Goal: Task Accomplishment & Management: Complete application form

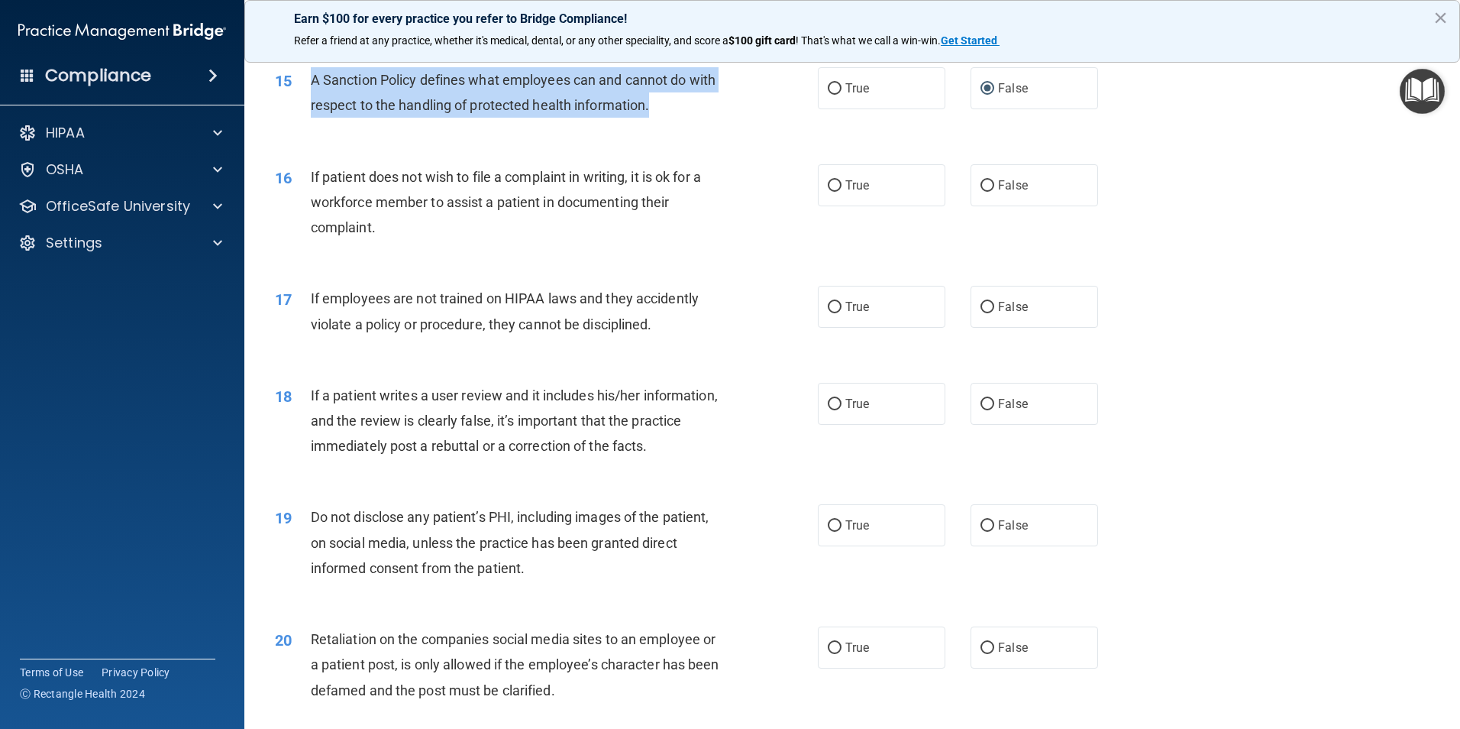
scroll to position [1807, 0]
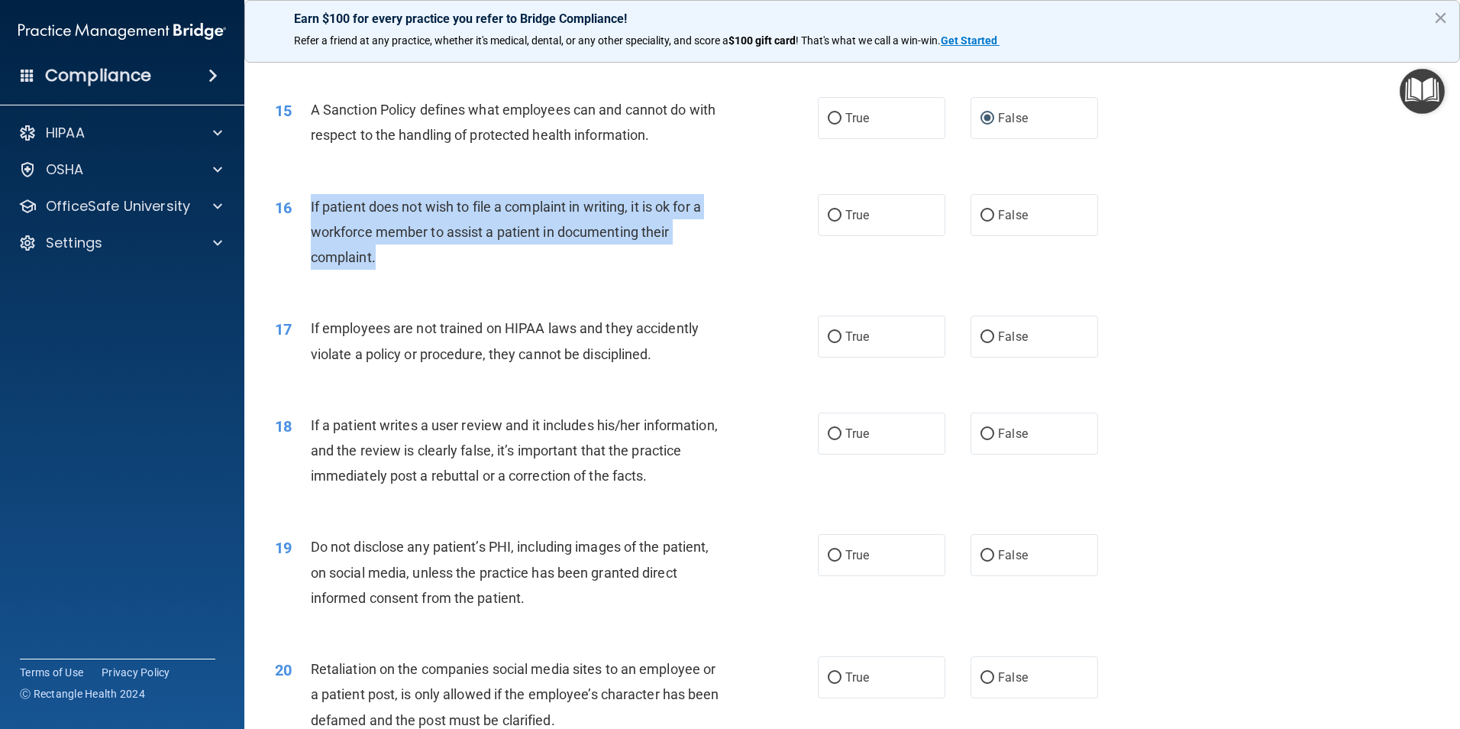
drag, startPoint x: 391, startPoint y: 286, endPoint x: 309, endPoint y: 232, distance: 97.7
click at [309, 232] on div "16 If patient does not wish to file a complaint in writing, it is ok for a work…" at bounding box center [546, 236] width 589 height 84
drag, startPoint x: 309, startPoint y: 232, endPoint x: 363, endPoint y: 245, distance: 55.0
copy div "If patient does not wish to file a complaint in writing, it is ok for a workfor…"
click at [831, 222] on input "True" at bounding box center [835, 215] width 14 height 11
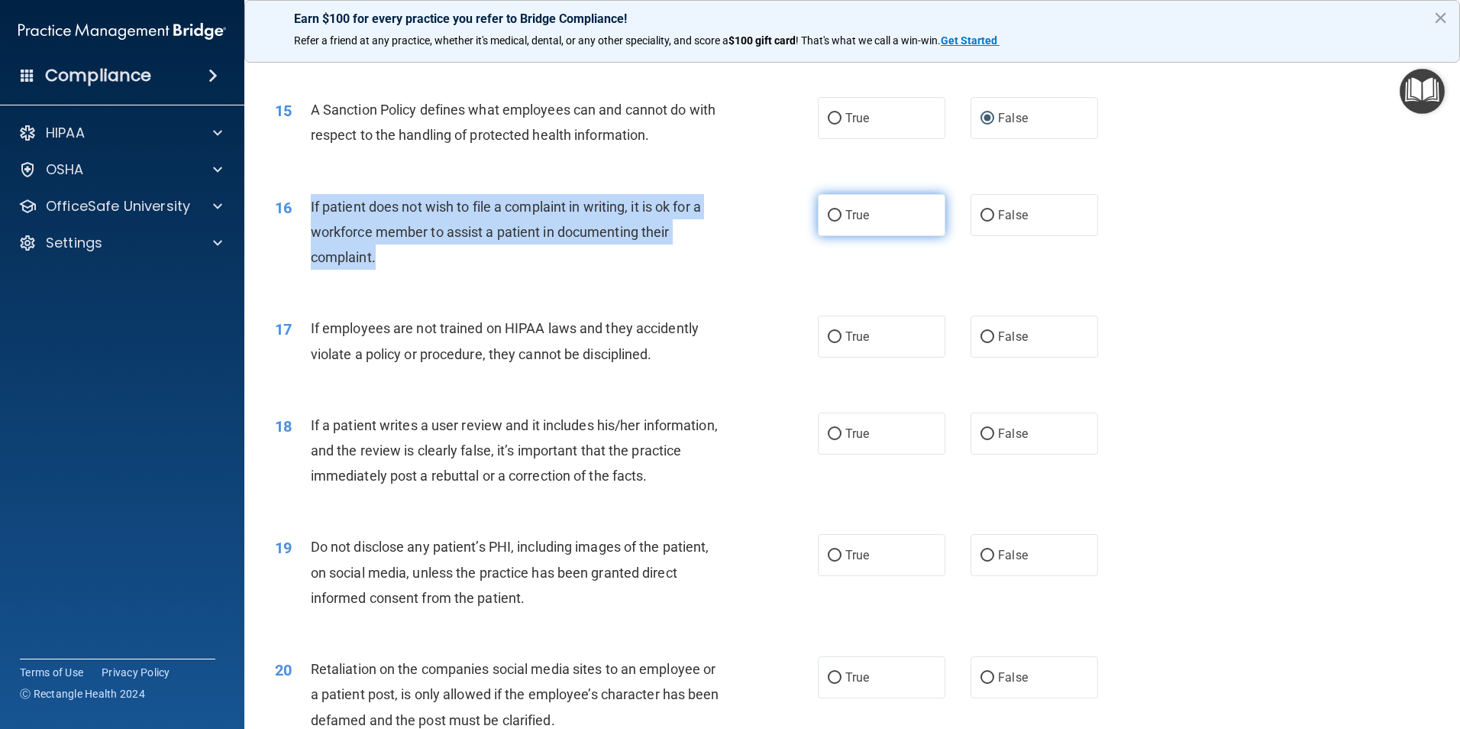
radio input "true"
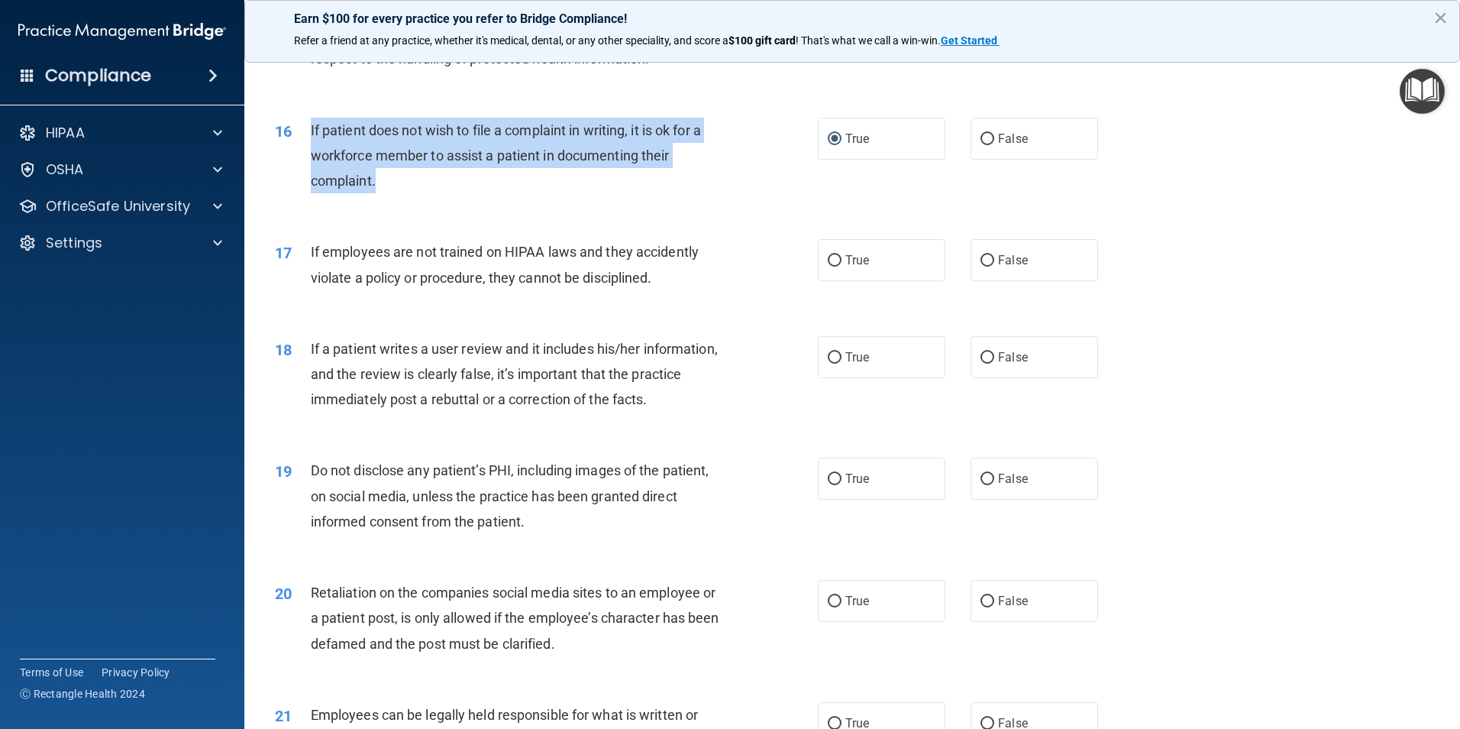
scroll to position [1960, 0]
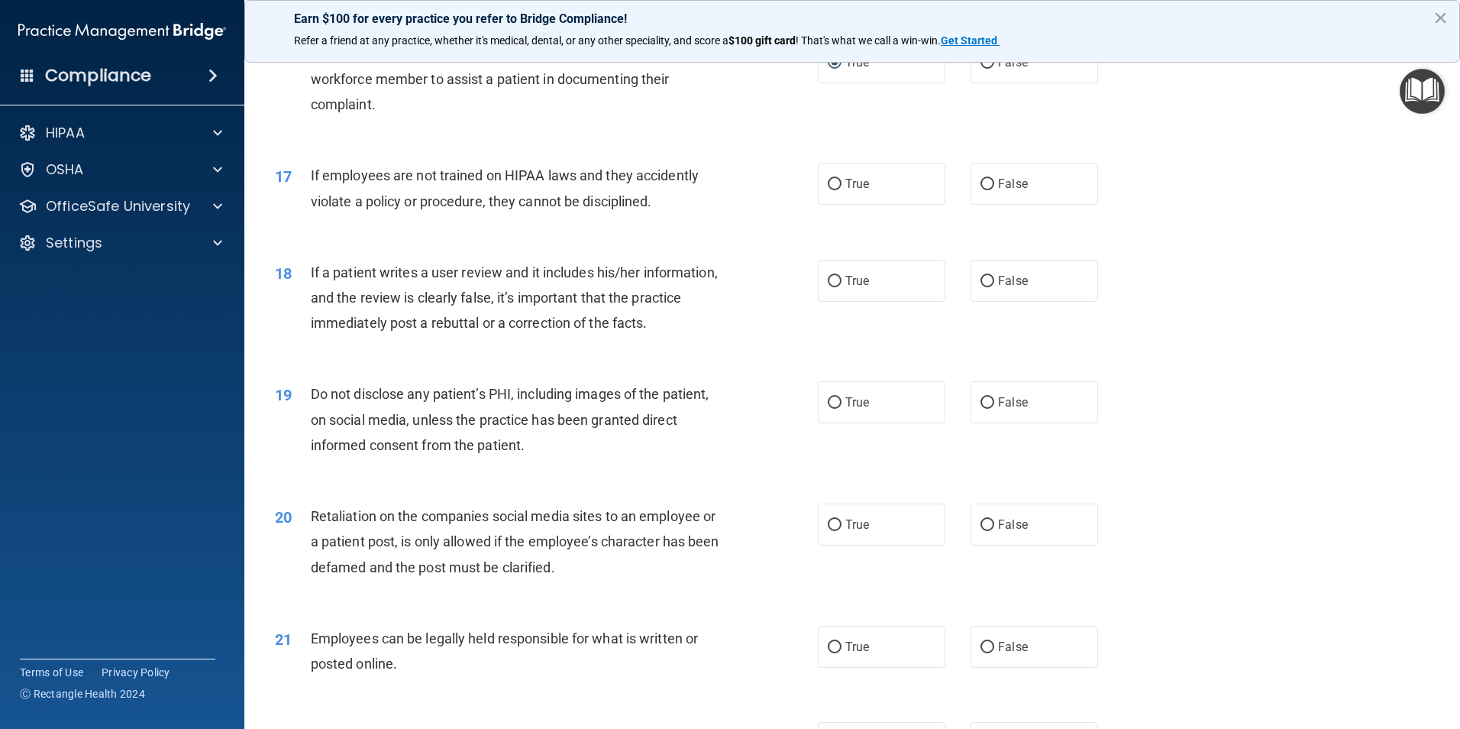
click at [647, 221] on div "17 If employees are not trained on HIPAA laws and they accidently violate a pol…" at bounding box center [546, 192] width 589 height 58
click at [988, 205] on label "False" at bounding box center [1035, 184] width 128 height 42
click at [988, 190] on input "False" at bounding box center [988, 184] width 14 height 11
radio input "true"
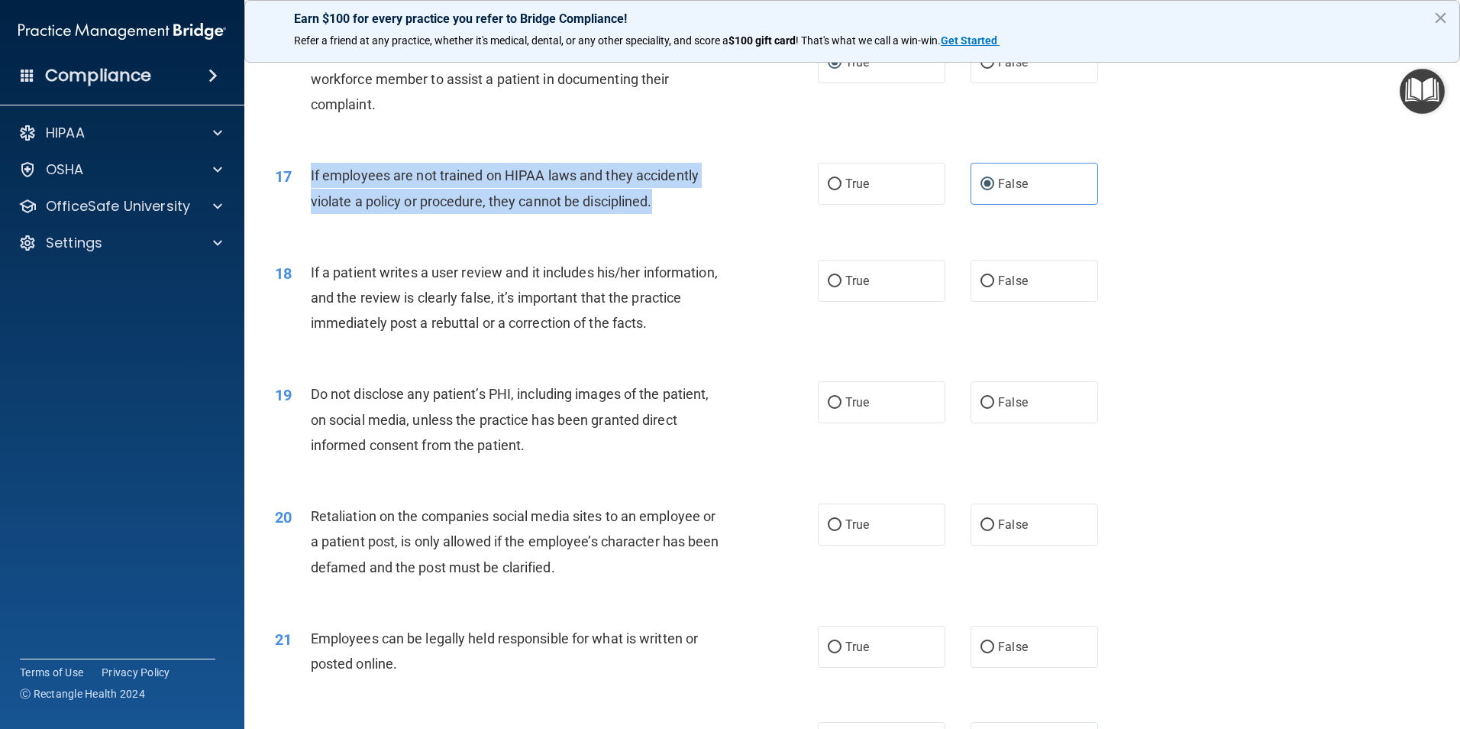
drag, startPoint x: 671, startPoint y: 228, endPoint x: 302, endPoint y: 202, distance: 369.9
click at [302, 202] on div "17 If employees are not trained on HIPAA laws and they accidently violate a pol…" at bounding box center [546, 192] width 589 height 58
drag, startPoint x: 302, startPoint y: 202, endPoint x: 357, endPoint y: 215, distance: 56.7
copy div "If employees are not trained on HIPAA laws and they accidently violate a policy…"
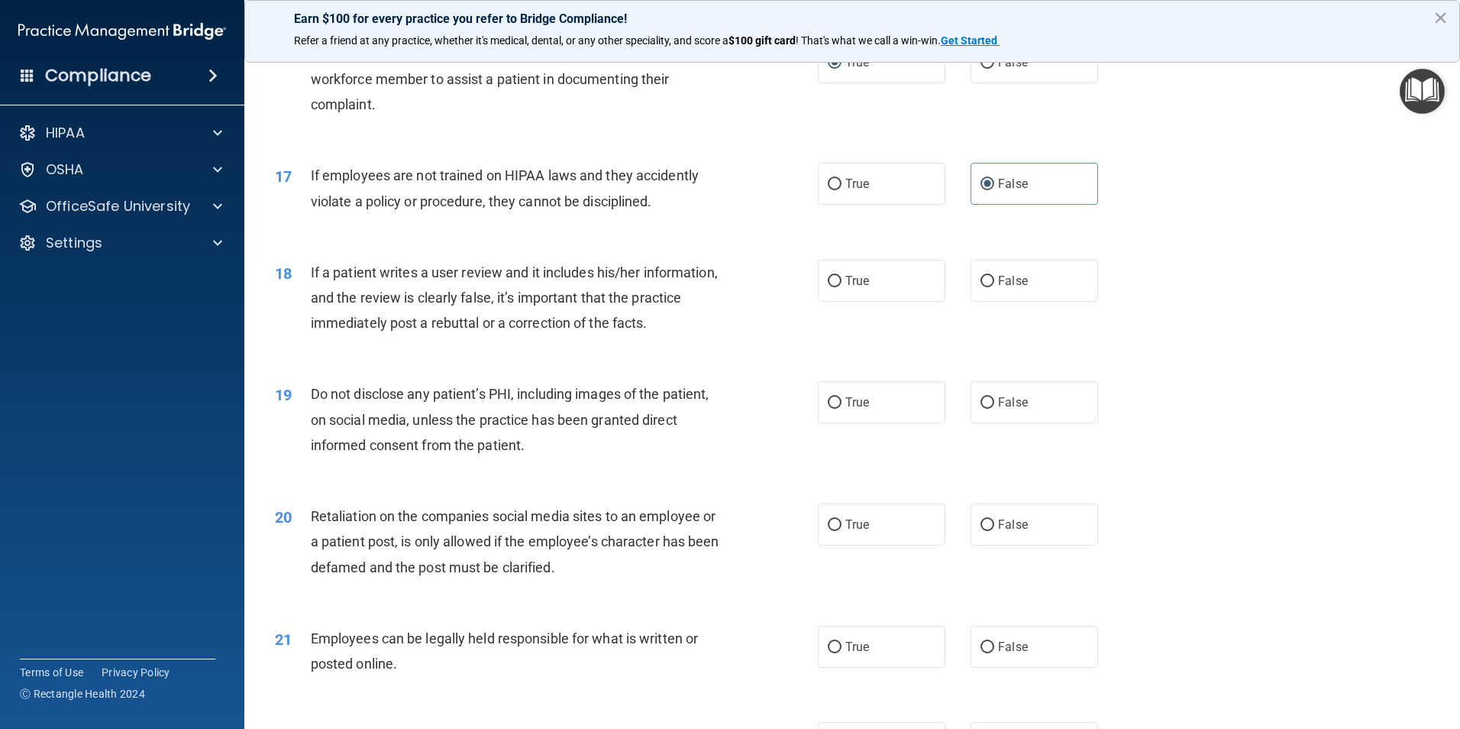
click at [655, 275] on div "18 If a patient writes a user review and it includes his/her information, and t…" at bounding box center [853, 302] width 1178 height 122
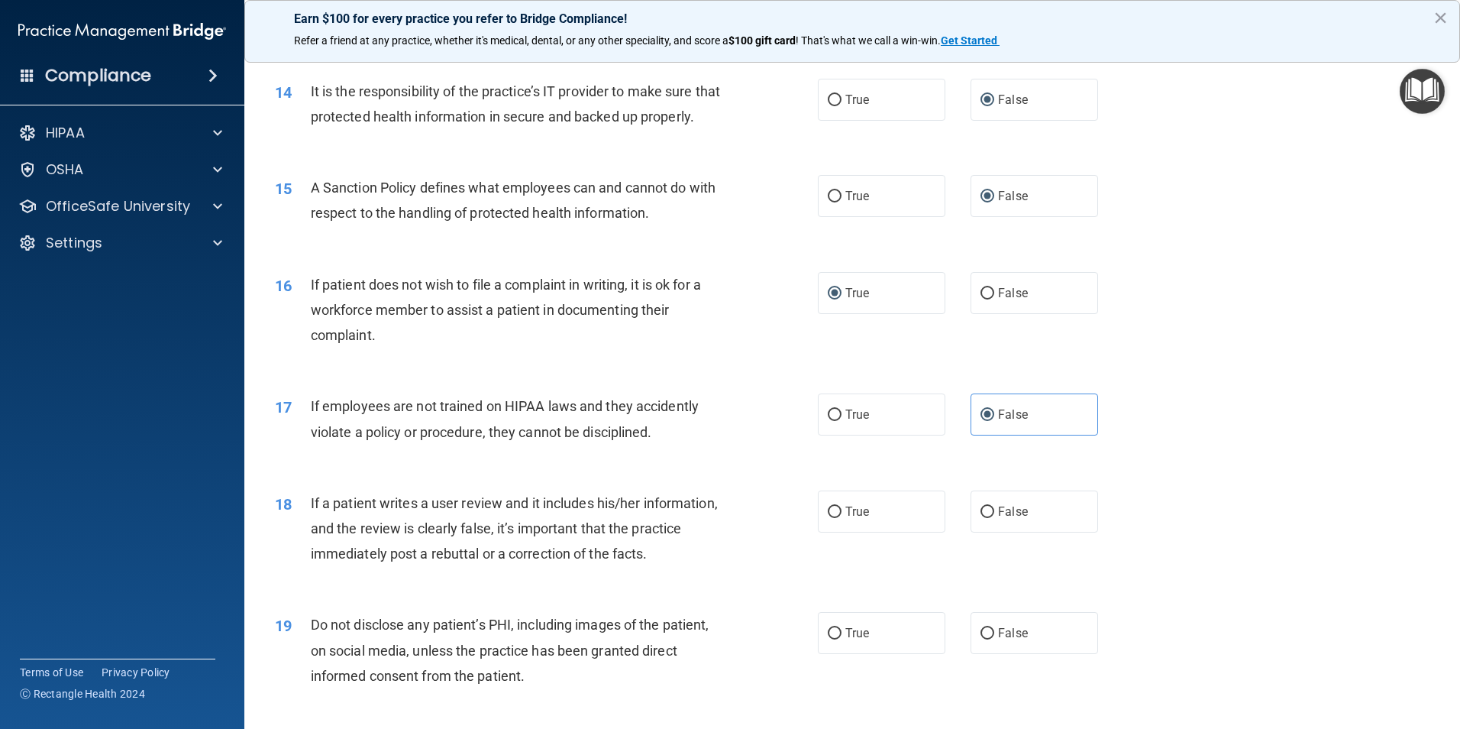
scroll to position [1731, 0]
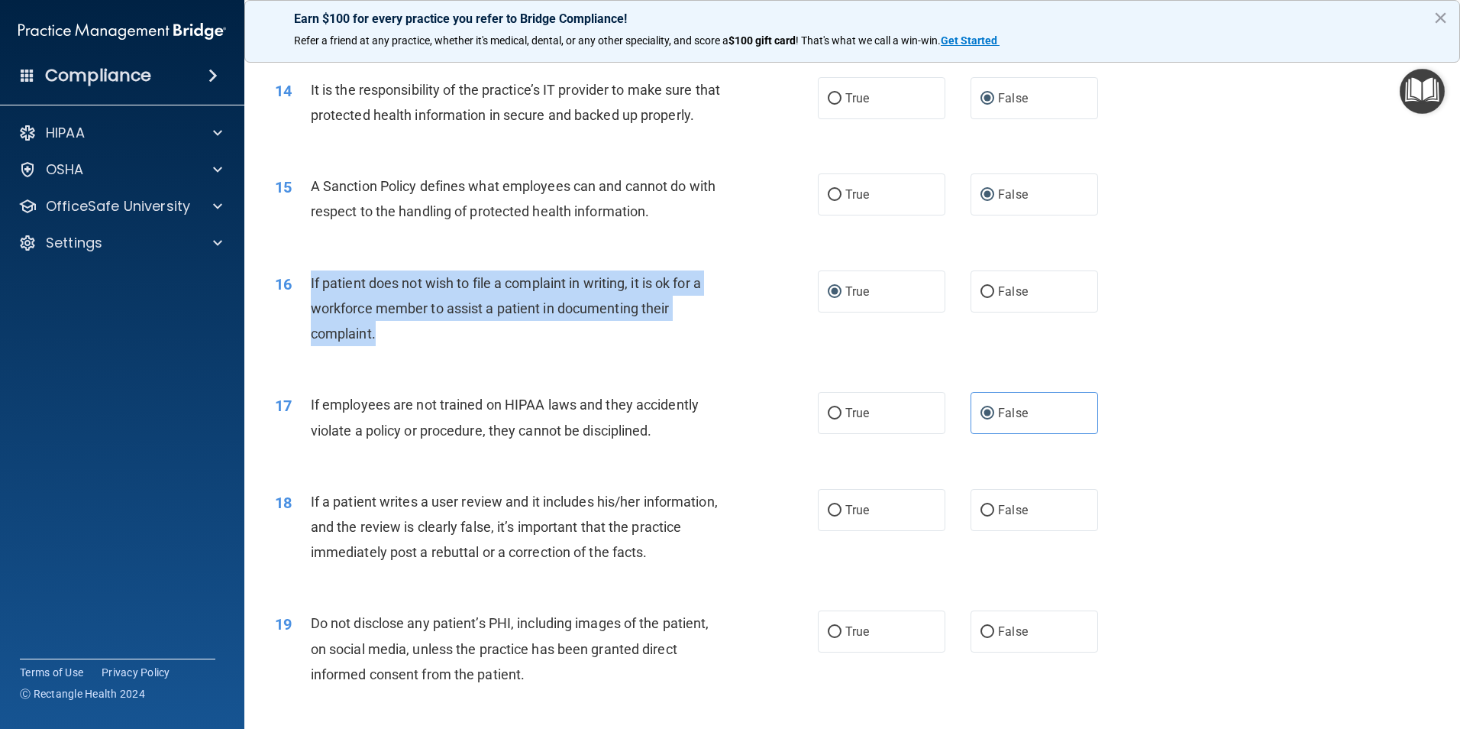
drag, startPoint x: 307, startPoint y: 309, endPoint x: 670, endPoint y: 362, distance: 366.6
click at [670, 354] on div "16 If patient does not wish to file a complaint in writing, it is ok for a work…" at bounding box center [546, 312] width 589 height 84
drag, startPoint x: 670, startPoint y: 362, endPoint x: 645, endPoint y: 333, distance: 37.9
copy div "If patient does not wish to file a complaint in writing, it is ok for a workfor…"
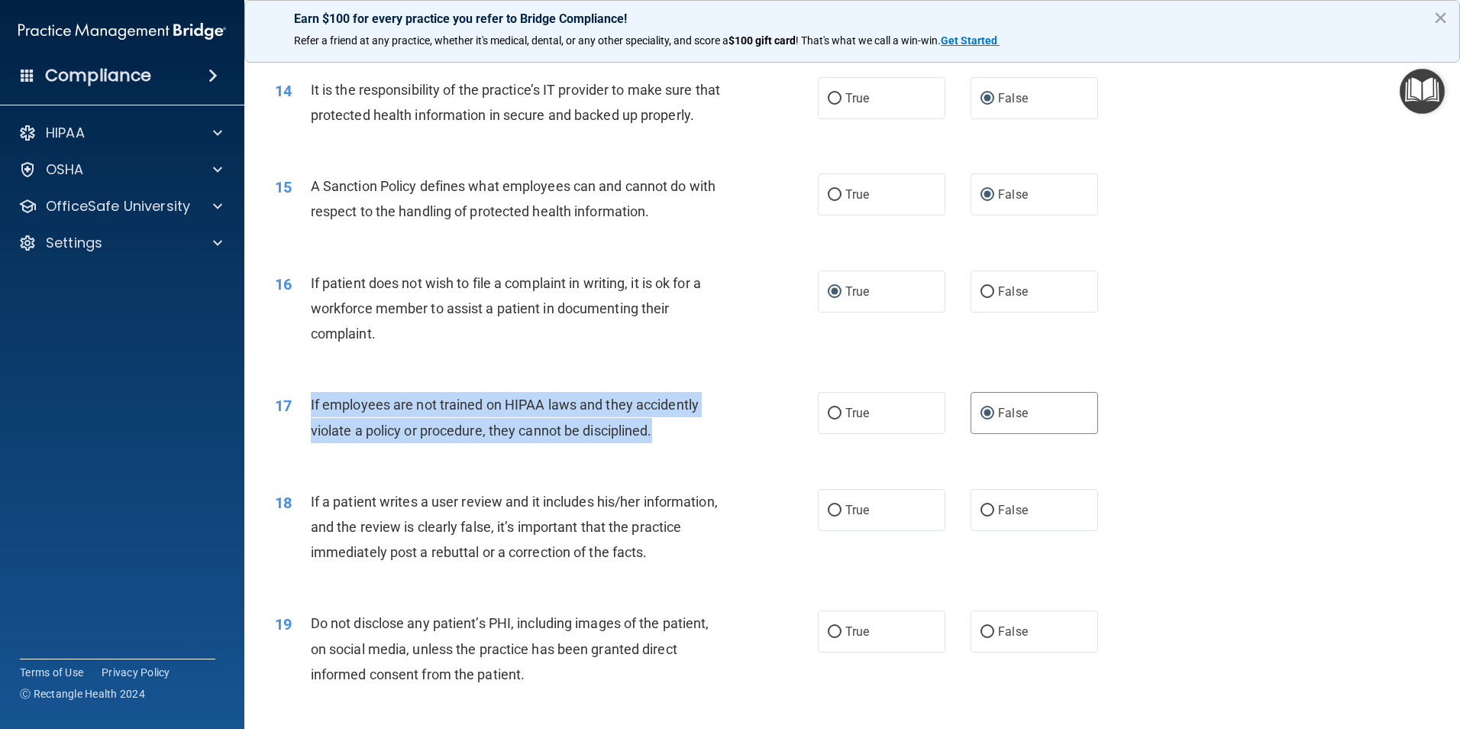
drag, startPoint x: 310, startPoint y: 432, endPoint x: 680, endPoint y: 461, distance: 370.8
click at [680, 442] on div "If employees are not trained on HIPAA laws and they accidently violate a policy…" at bounding box center [523, 417] width 425 height 50
drag, startPoint x: 680, startPoint y: 461, endPoint x: 612, endPoint y: 448, distance: 69.1
copy span "If employees are not trained on HIPAA laws and they accidently violate a policy…"
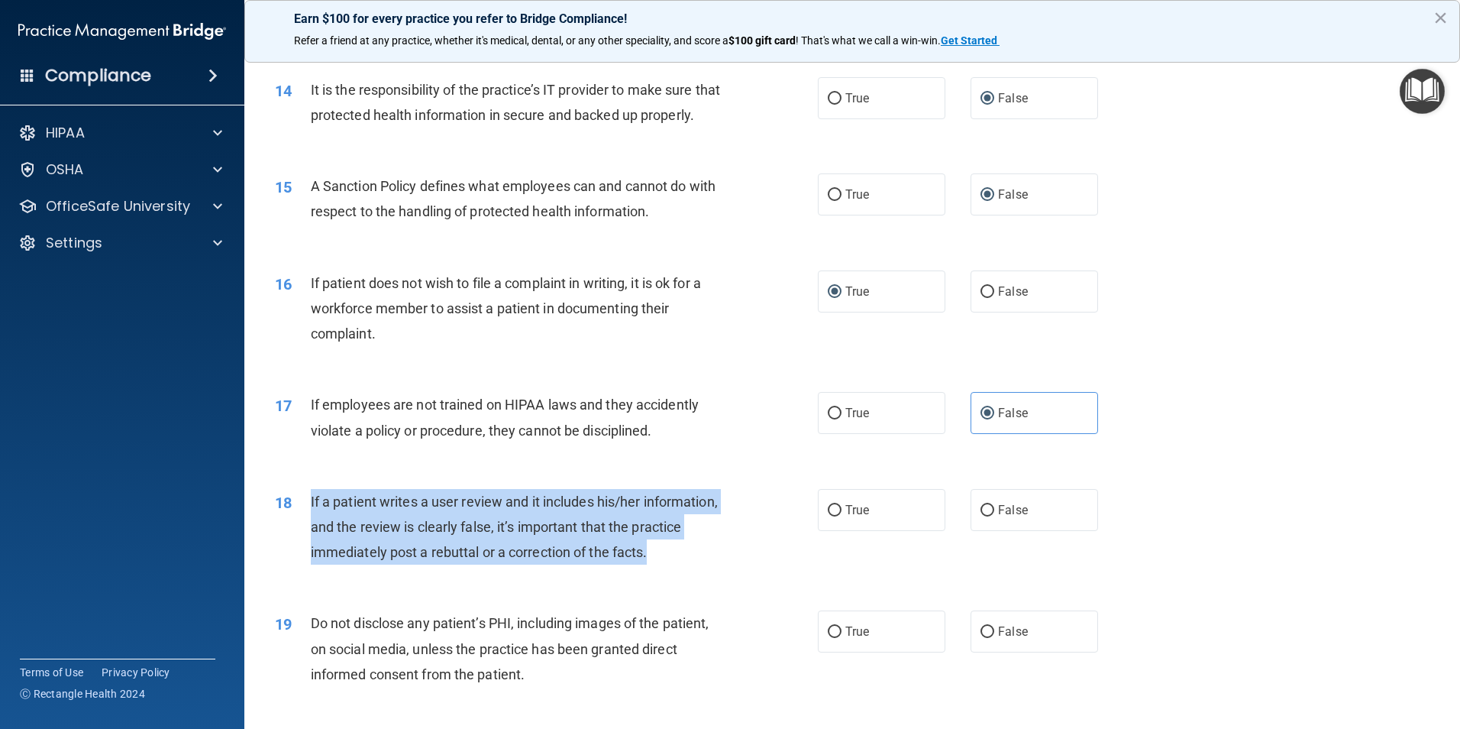
drag, startPoint x: 309, startPoint y: 526, endPoint x: 758, endPoint y: 583, distance: 452.7
click at [758, 573] on div "18 If a patient writes a user review and it includes his/her information, and t…" at bounding box center [546, 531] width 589 height 84
drag, startPoint x: 758, startPoint y: 583, endPoint x: 634, endPoint y: 574, distance: 124.8
copy div "If a patient writes a user review and it includes his/her information, and the …"
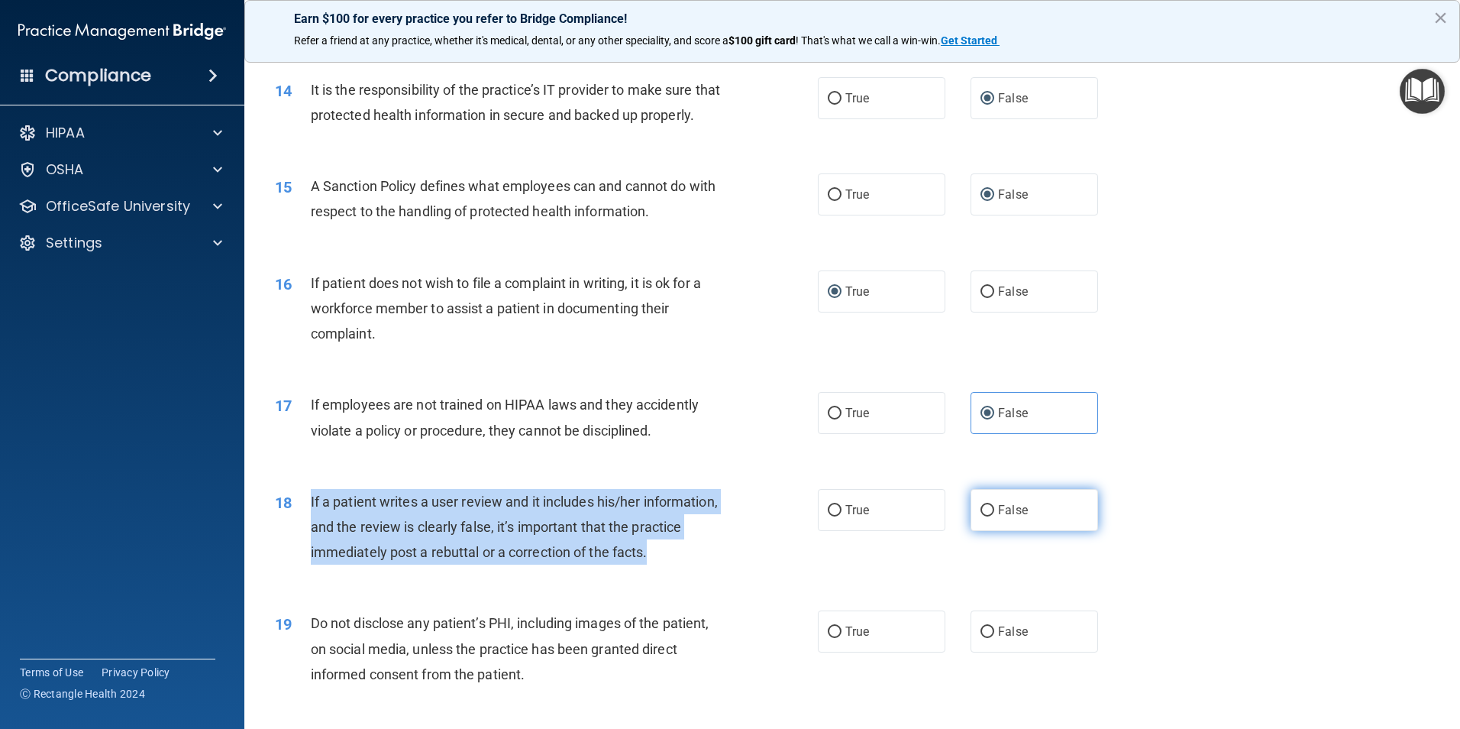
click at [981, 516] on input "False" at bounding box center [988, 510] width 14 height 11
radio input "true"
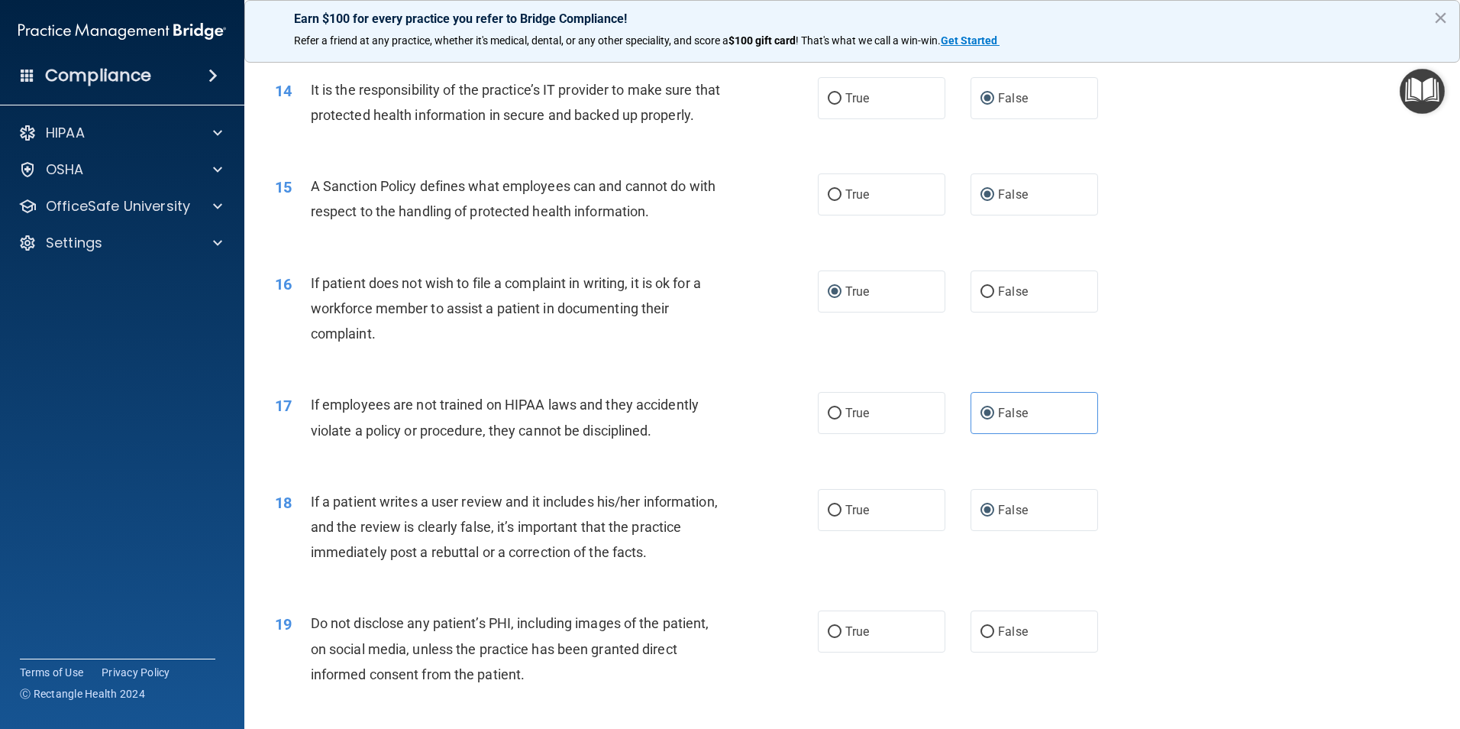
click at [331, 625] on div "19 Do not disclose any patient’s PHI, including images of the patient, on socia…" at bounding box center [853, 652] width 1178 height 122
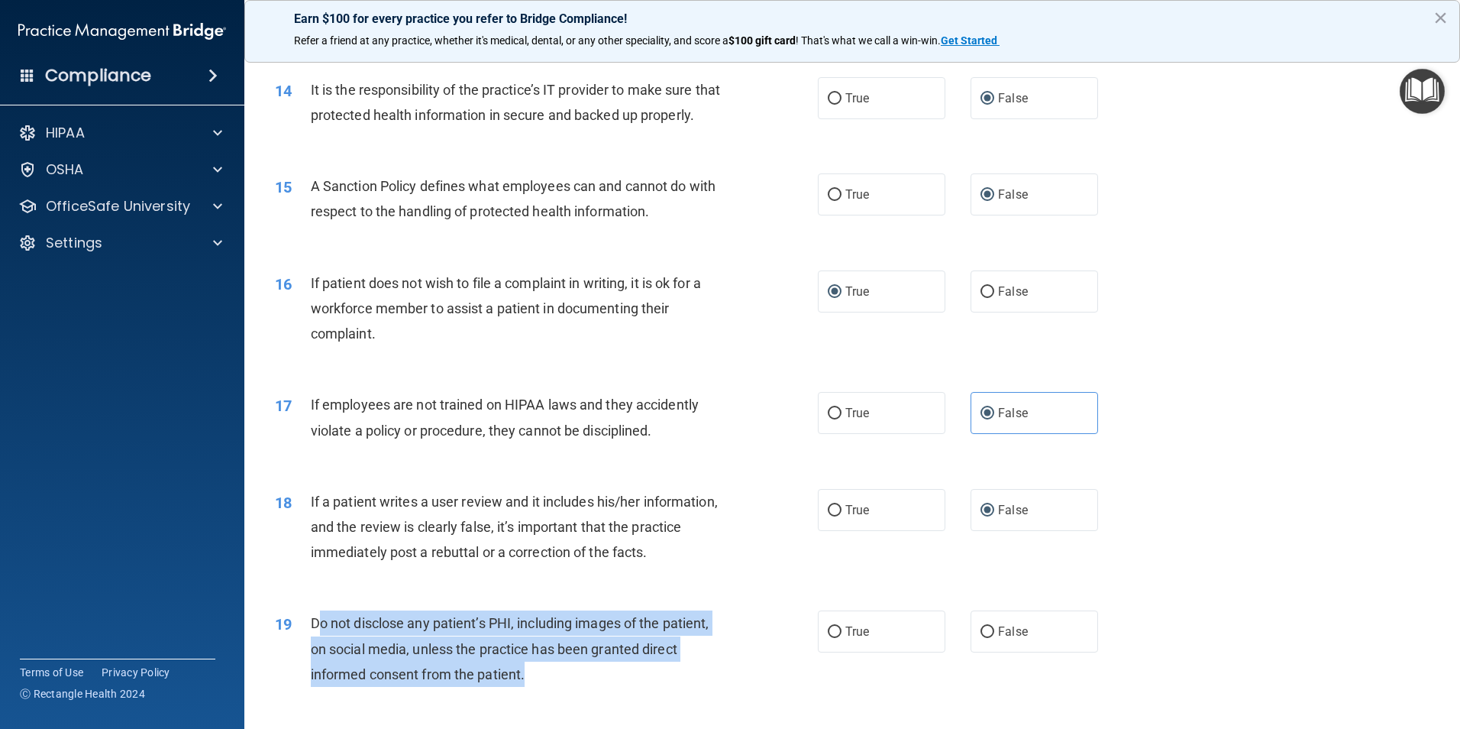
drag, startPoint x: 319, startPoint y: 652, endPoint x: 690, endPoint y: 698, distance: 374.8
click at [690, 687] on div "Do not disclose any patient’s PHI, including images of the patient, on social m…" at bounding box center [523, 648] width 425 height 76
drag, startPoint x: 307, startPoint y: 648, endPoint x: 671, endPoint y: 694, distance: 367.1
click at [671, 694] on div "19 Do not disclose any patient’s PHI, including images of the patient, on socia…" at bounding box center [546, 652] width 589 height 84
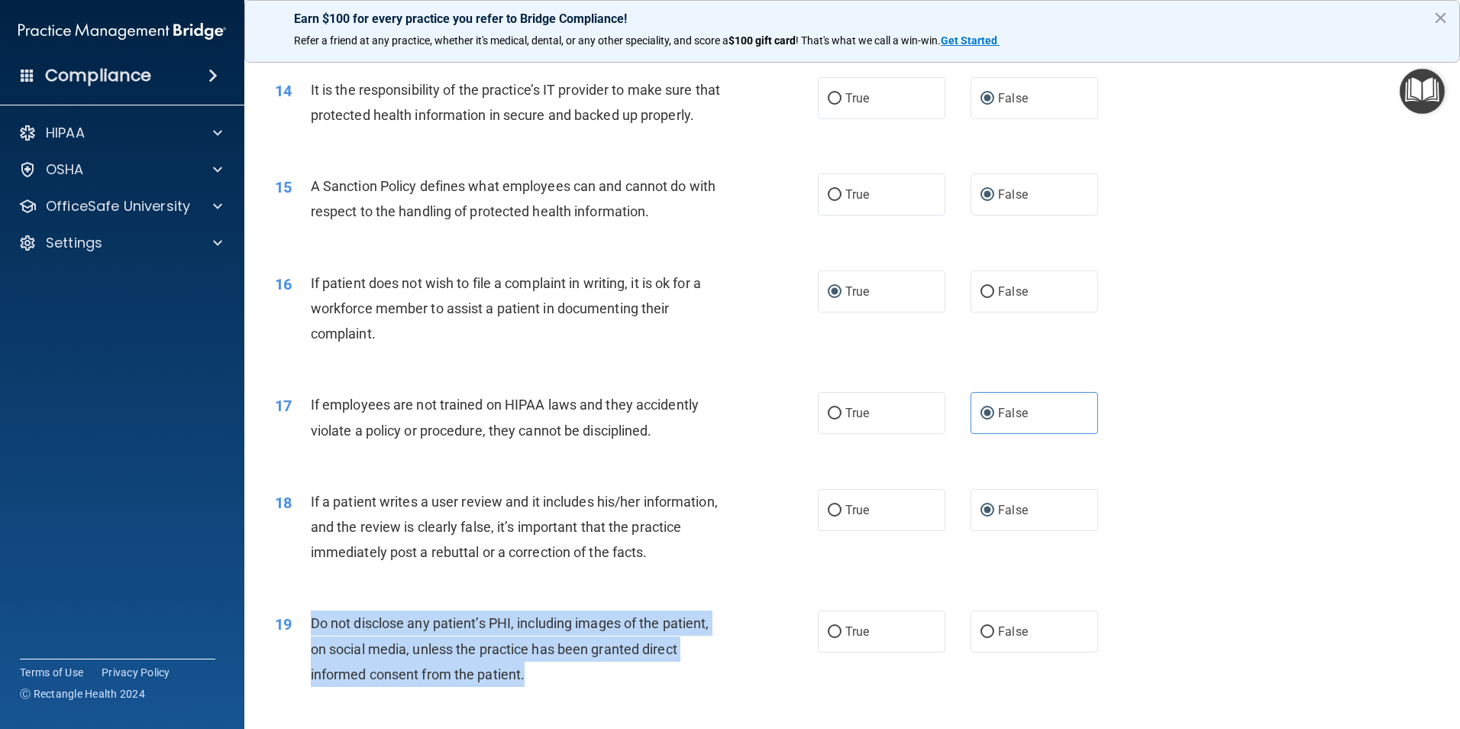
copy div "Do not disclose any patient’s PHI, including images of the patient, on social m…"
click at [836, 638] on input "True" at bounding box center [835, 631] width 14 height 11
radio input "true"
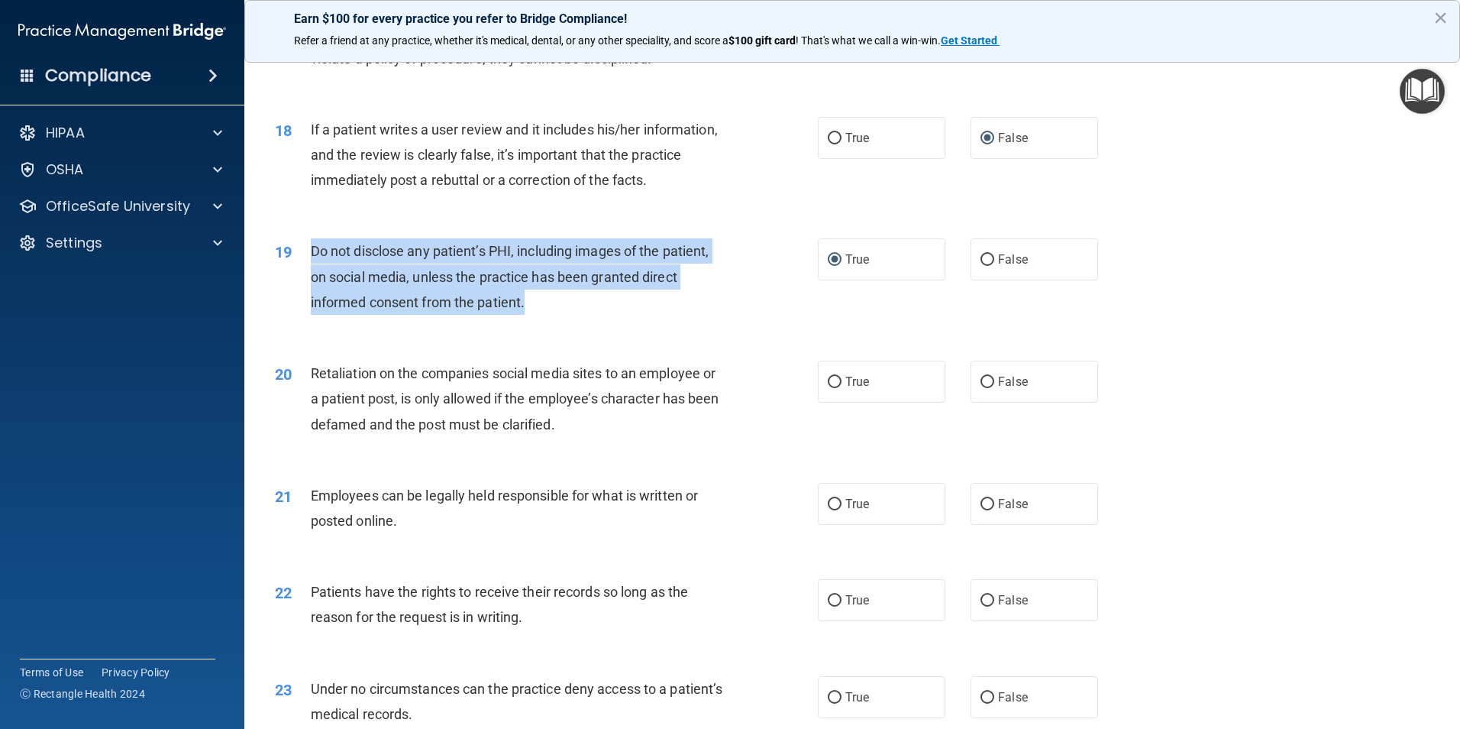
scroll to position [2113, 0]
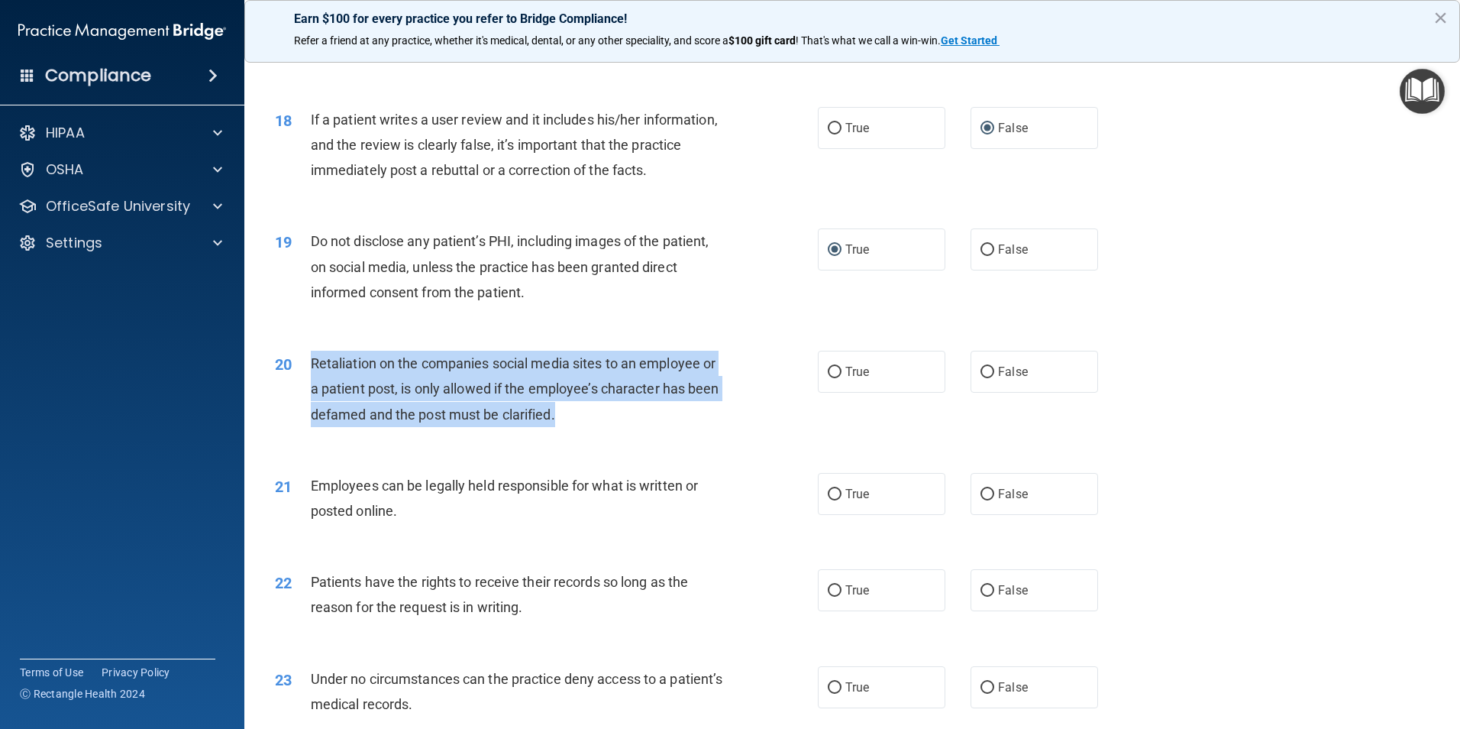
drag, startPoint x: 311, startPoint y: 391, endPoint x: 757, endPoint y: 441, distance: 448.8
click at [757, 435] on div "20 Retaliation on the companies social media sites to an employee or a patient …" at bounding box center [546, 393] width 589 height 84
copy span "Retaliation on the companies social media sites to an employee or a patient pos…"
click at [760, 386] on div "20 Retaliation on the companies social media sites to an employee or a patient …" at bounding box center [546, 393] width 589 height 84
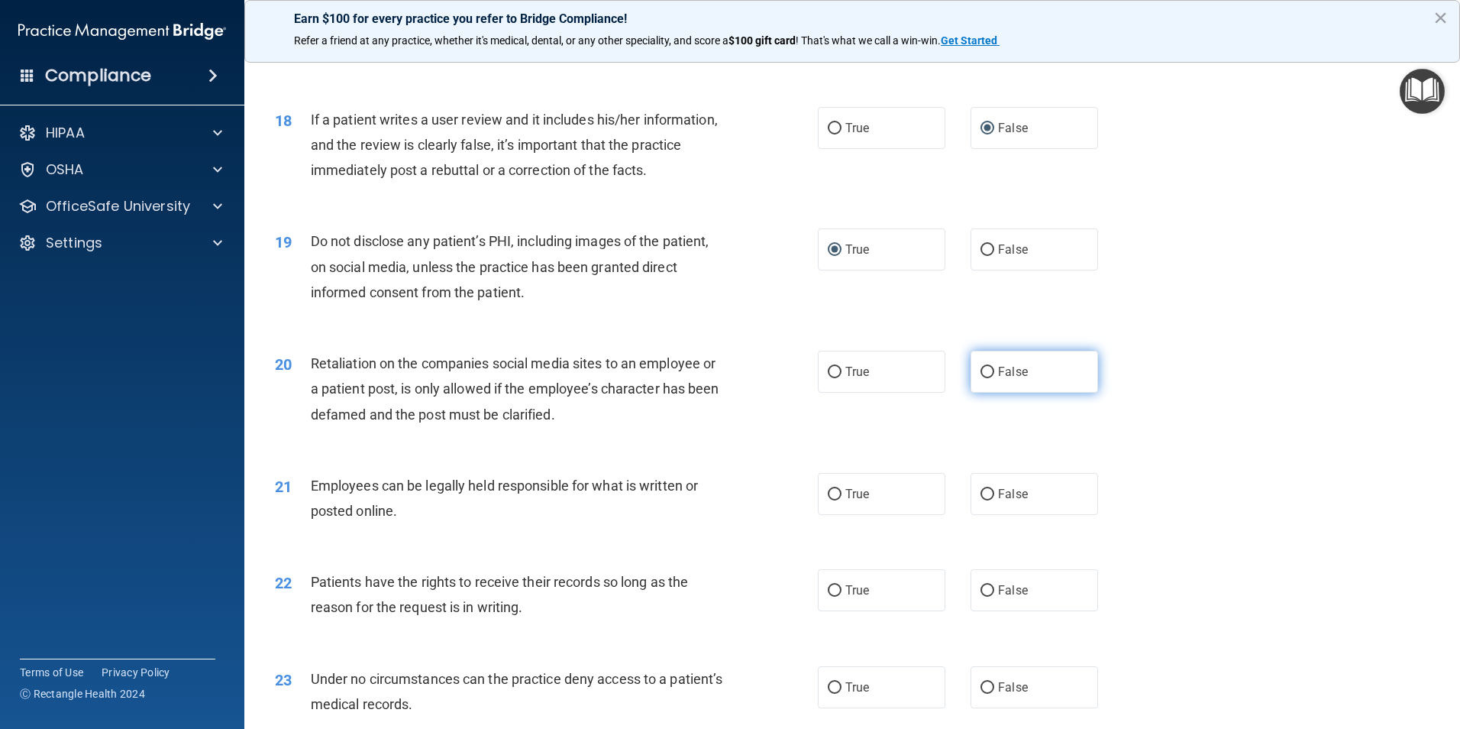
click at [1011, 379] on span "False" at bounding box center [1013, 371] width 30 height 15
click at [995, 378] on input "False" at bounding box center [988, 372] width 14 height 11
radio input "true"
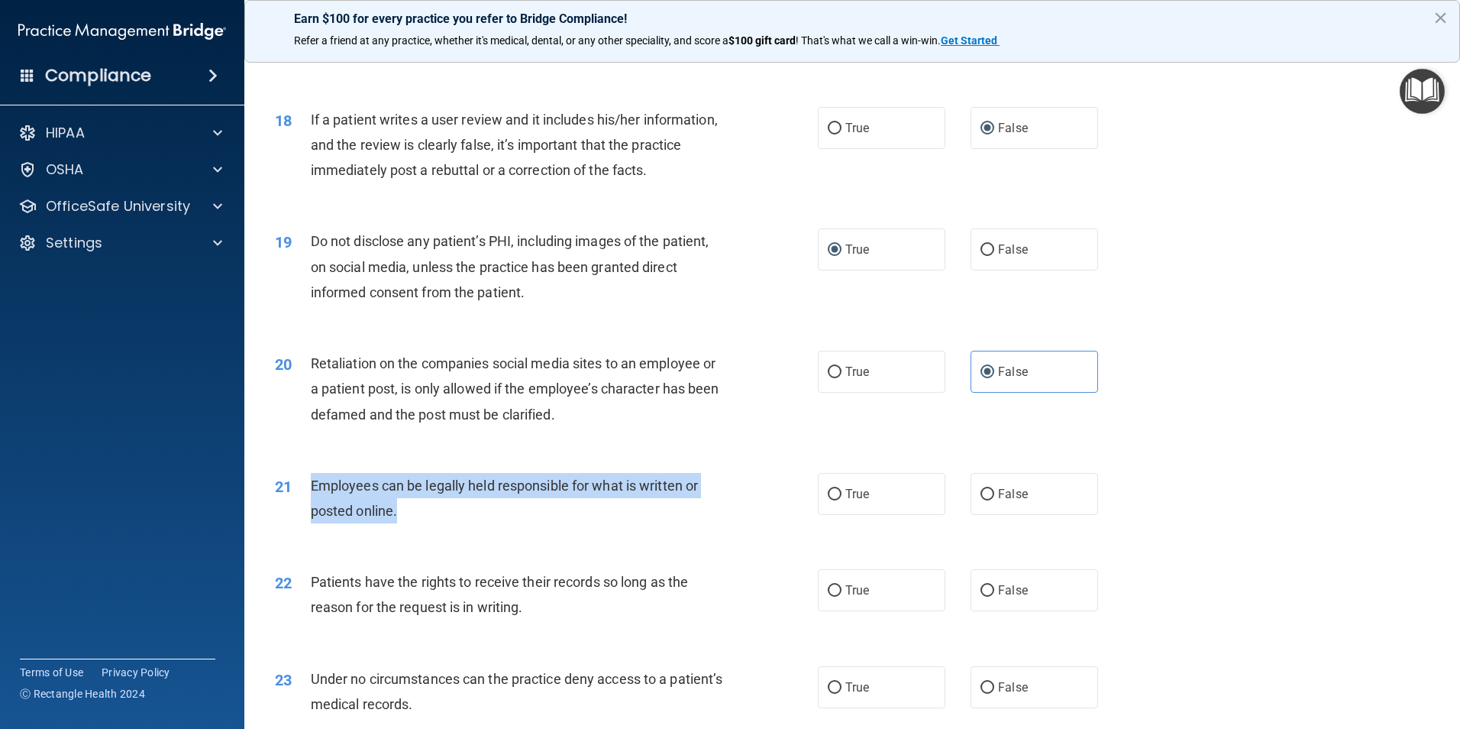
drag, startPoint x: 309, startPoint y: 511, endPoint x: 711, endPoint y: 553, distance: 404.7
click at [711, 531] on div "21 Employees can be legally held responsible for what is written or posted onli…" at bounding box center [546, 502] width 589 height 58
drag, startPoint x: 711, startPoint y: 553, endPoint x: 670, endPoint y: 511, distance: 58.9
copy div "Employees can be legally held responsible for what is written or posted online."
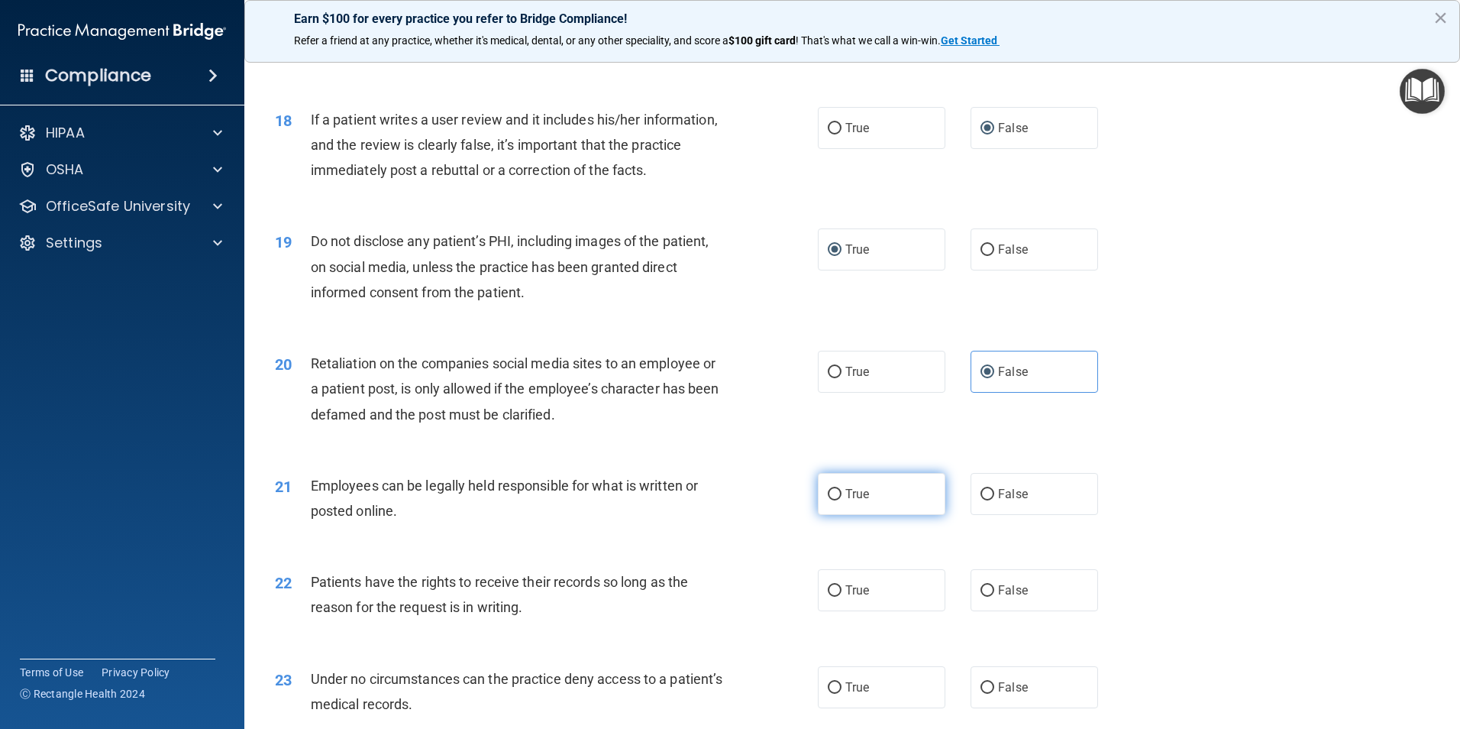
click at [852, 515] on label "True" at bounding box center [882, 494] width 128 height 42
click at [842, 500] on input "True" at bounding box center [835, 494] width 14 height 11
radio input "true"
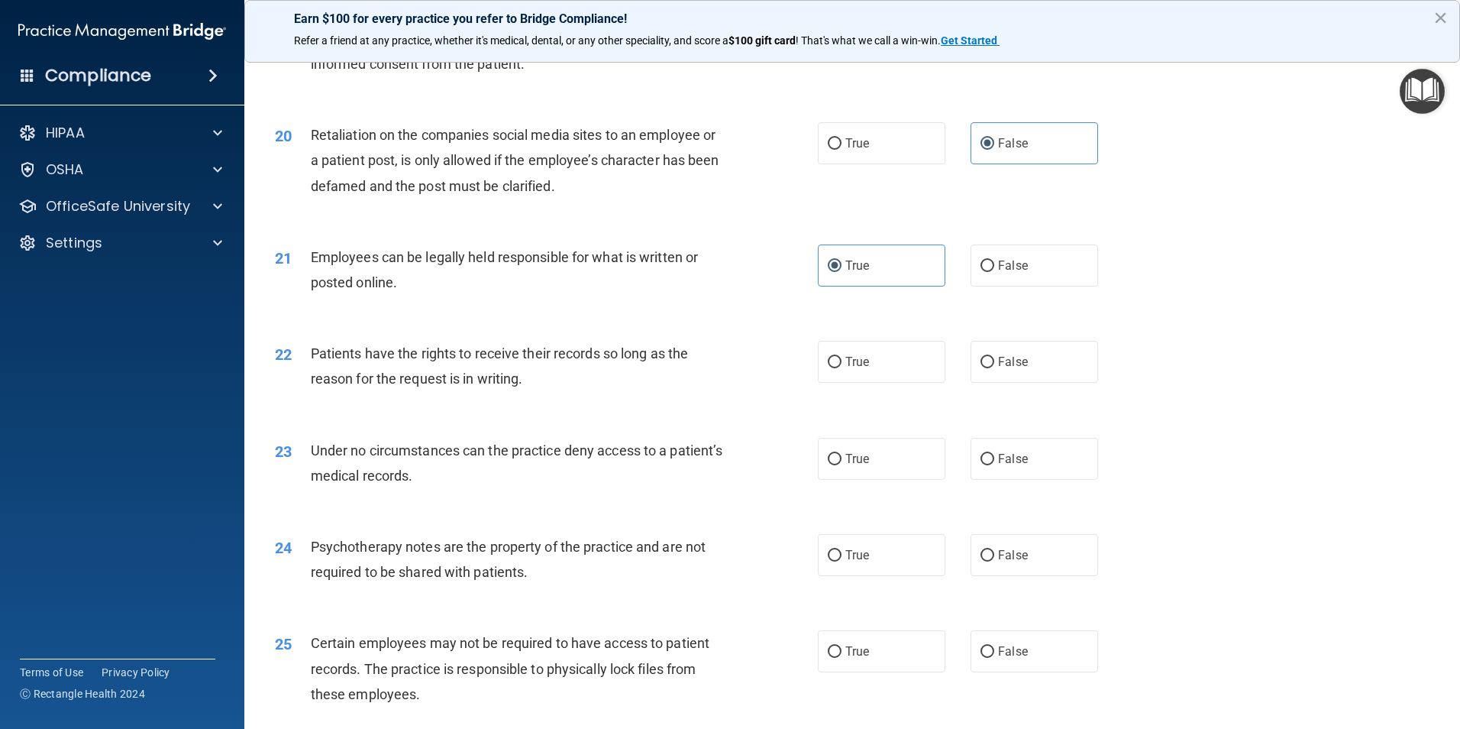
scroll to position [2342, 0]
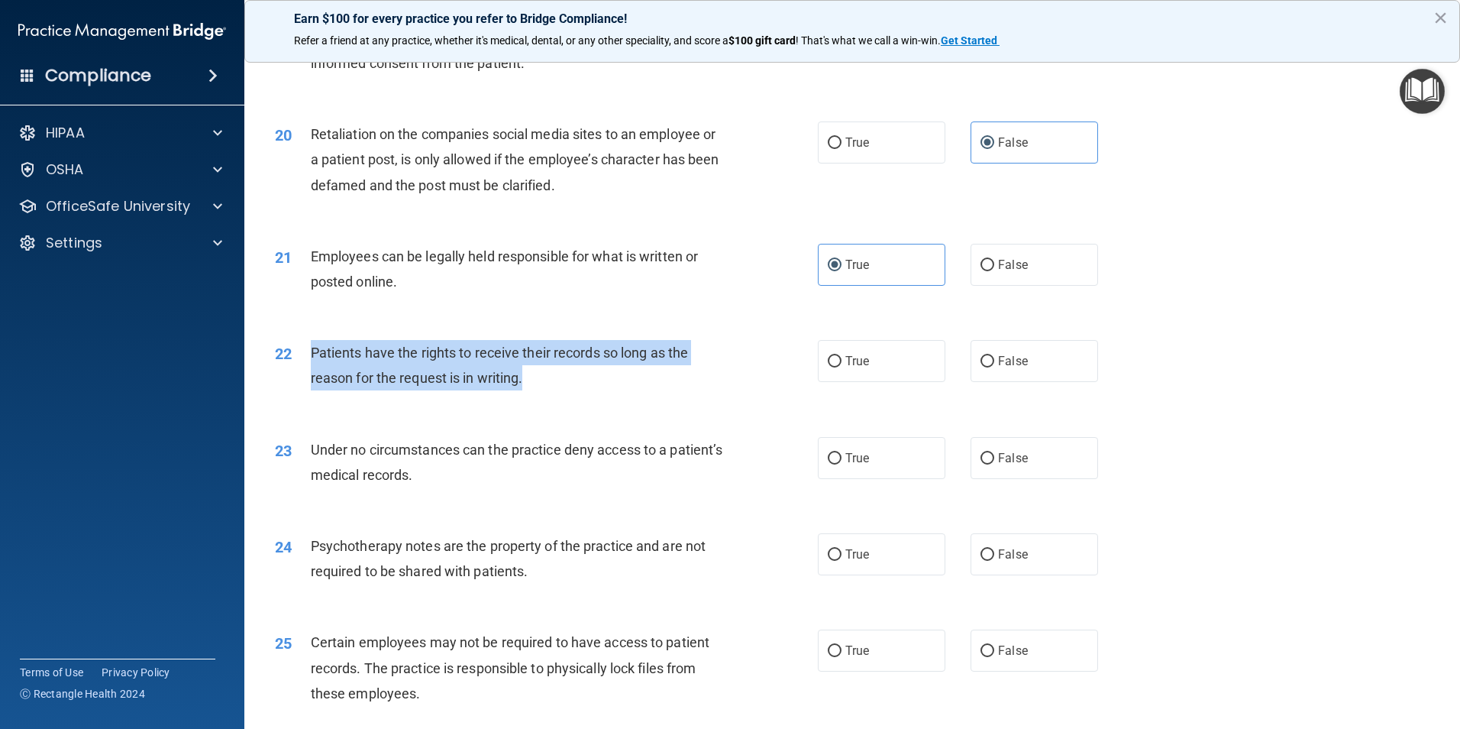
drag, startPoint x: 309, startPoint y: 374, endPoint x: 706, endPoint y: 395, distance: 397.0
click at [706, 395] on div "22 Patients have the rights to receive their records so long as the reason for …" at bounding box center [546, 369] width 589 height 58
copy div "Patients have the rights to receive their records so long as the reason for the…"
click at [981, 367] on input "False" at bounding box center [988, 361] width 14 height 11
radio input "true"
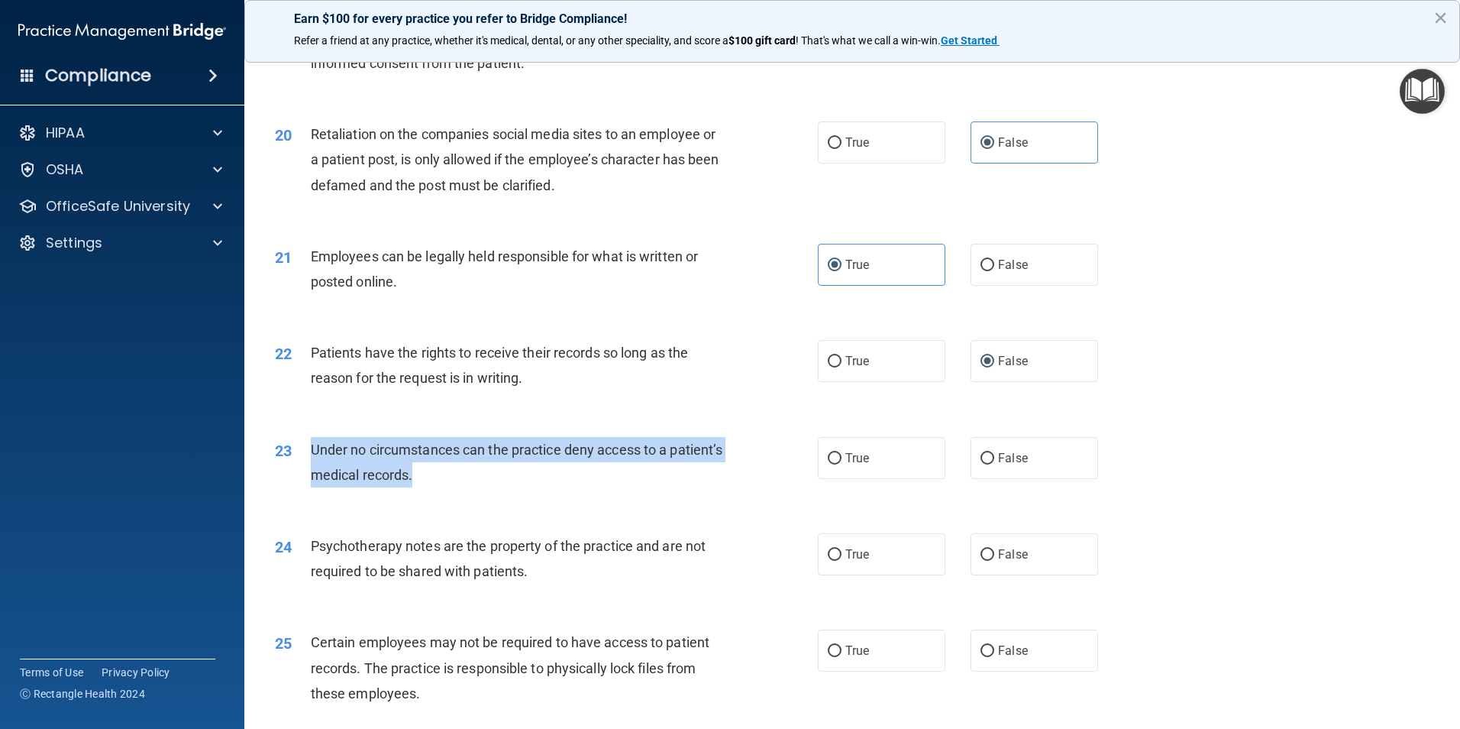
drag, startPoint x: 312, startPoint y: 475, endPoint x: 697, endPoint y: 505, distance: 385.4
click at [697, 487] on div "Under no circumstances can the practice deny access to a patient’s medical reco…" at bounding box center [523, 462] width 425 height 50
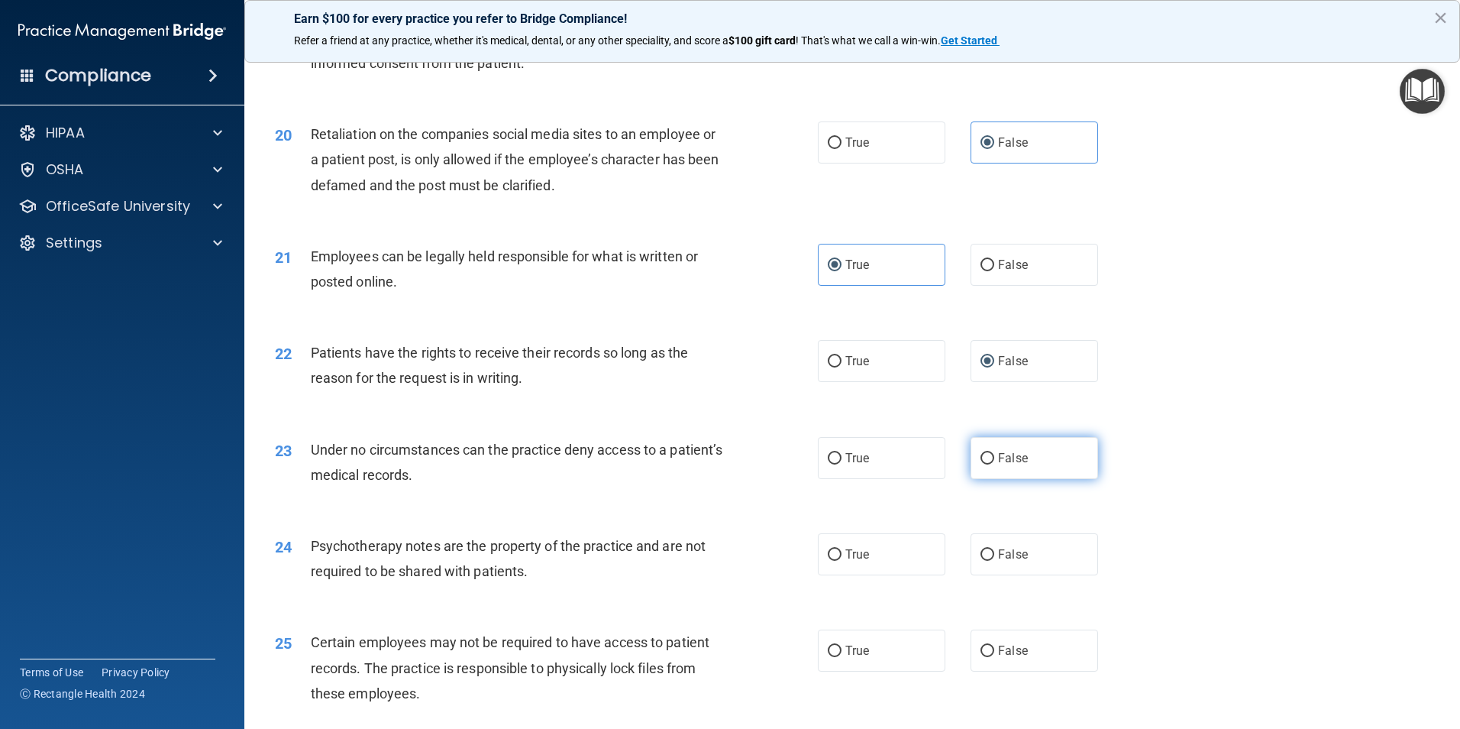
click at [1006, 479] on label "False" at bounding box center [1035, 458] width 128 height 42
click at [995, 464] on input "False" at bounding box center [988, 458] width 14 height 11
radio input "true"
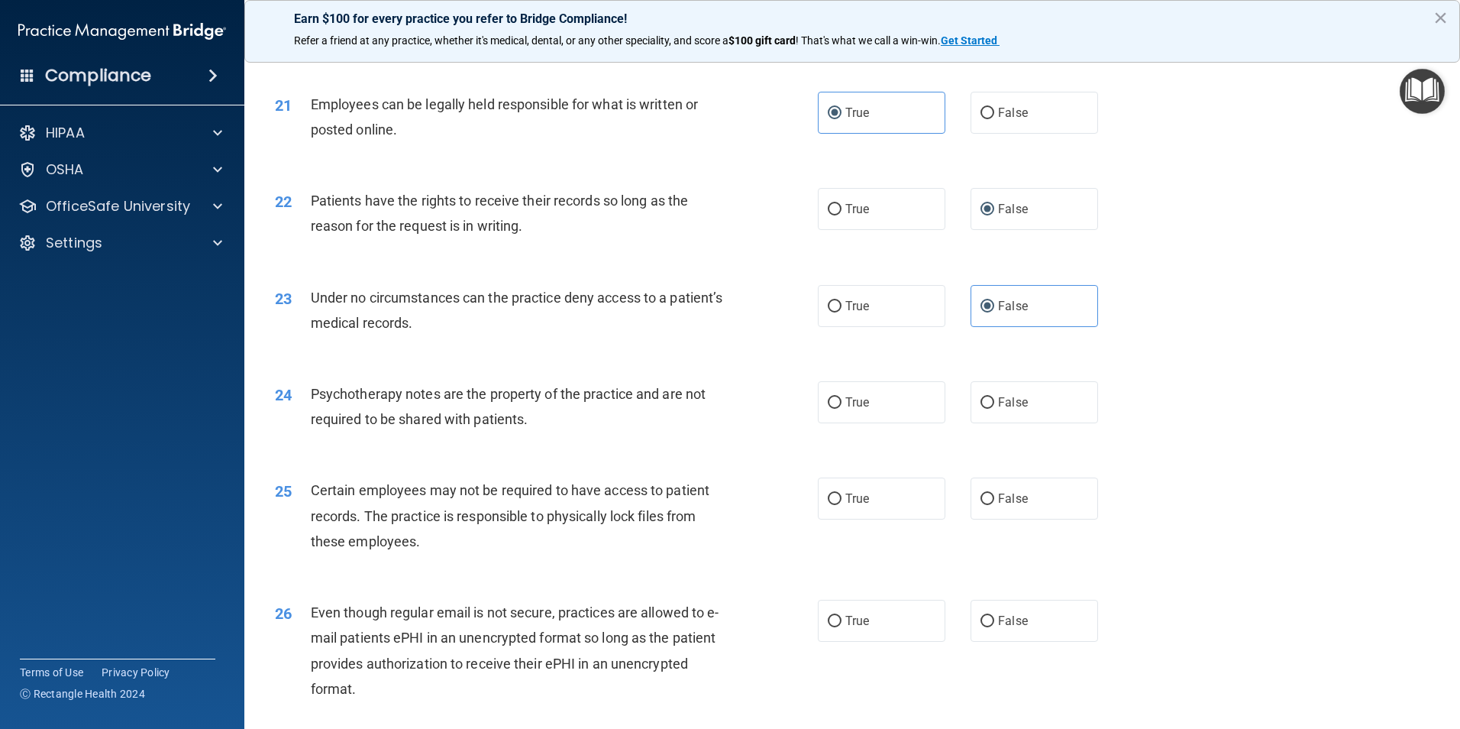
scroll to position [2495, 0]
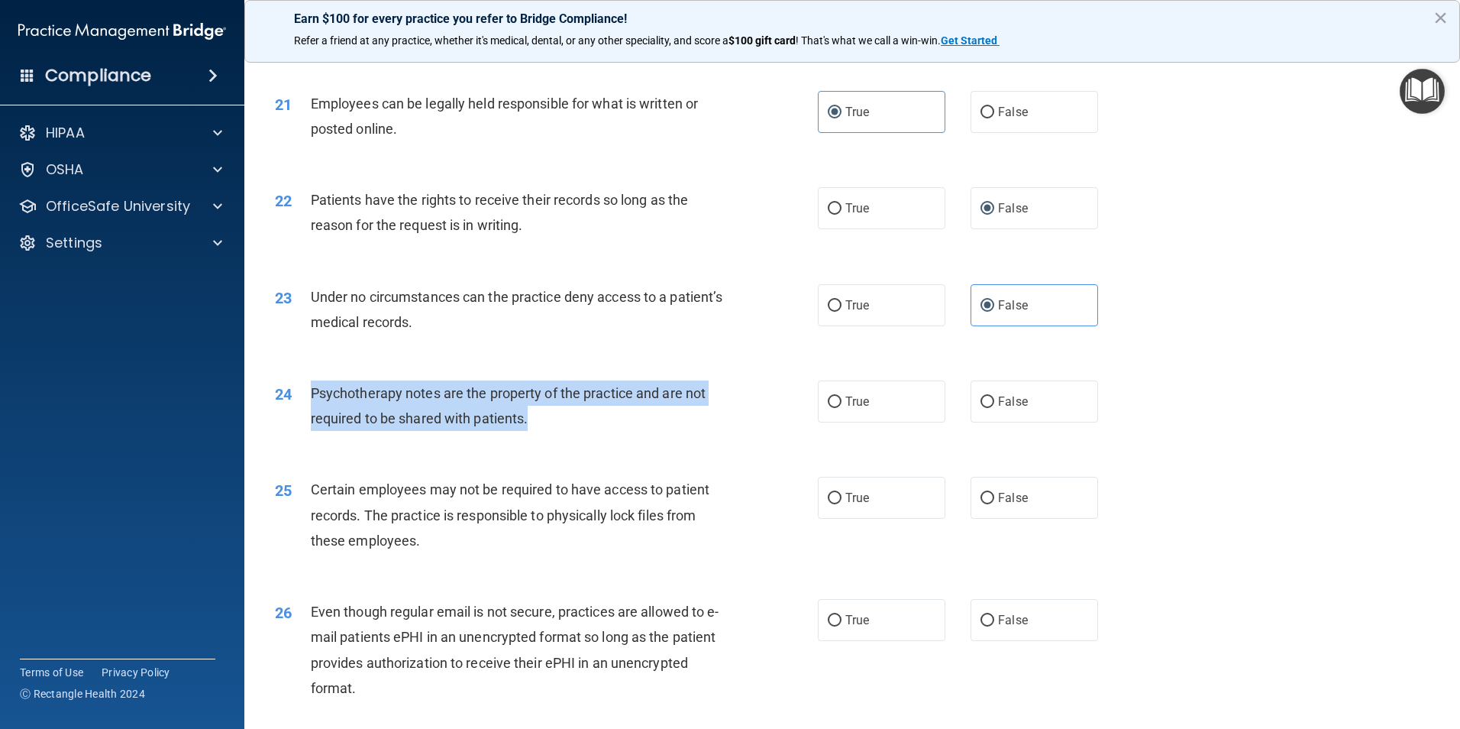
drag, startPoint x: 307, startPoint y: 418, endPoint x: 733, endPoint y: 445, distance: 426.3
click at [733, 438] on div "24 Psychotherapy notes are the property of the practice and are not required to…" at bounding box center [546, 409] width 589 height 58
click at [830, 408] on input "True" at bounding box center [835, 401] width 14 height 11
radio input "true"
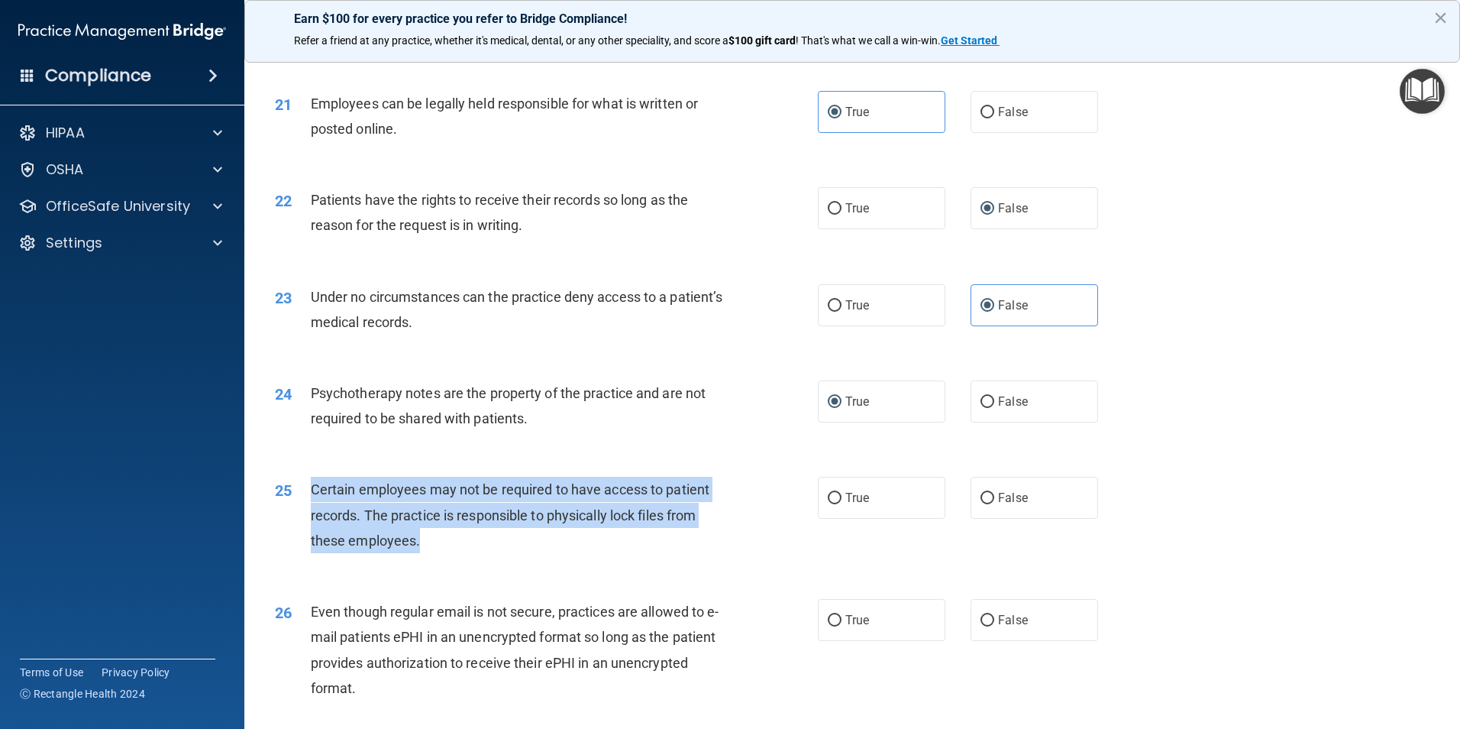
drag, startPoint x: 315, startPoint y: 514, endPoint x: 672, endPoint y: 568, distance: 361.4
click at [672, 553] on div "Certain employees may not be required to have access to patient records. The pr…" at bounding box center [523, 515] width 425 height 76
drag, startPoint x: 672, startPoint y: 568, endPoint x: 597, endPoint y: 526, distance: 85.5
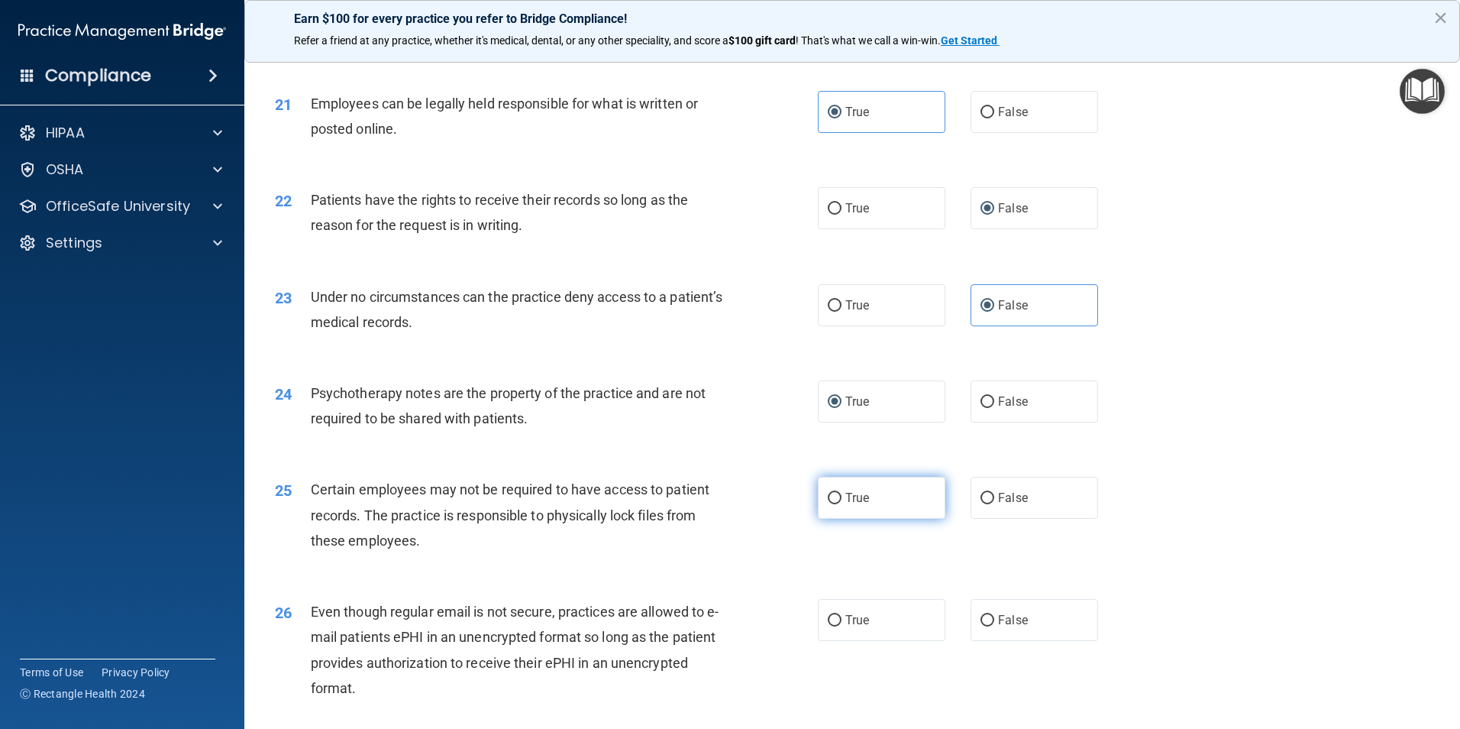
click at [846, 505] on span "True" at bounding box center [858, 497] width 24 height 15
click at [842, 504] on input "True" at bounding box center [835, 498] width 14 height 11
radio input "true"
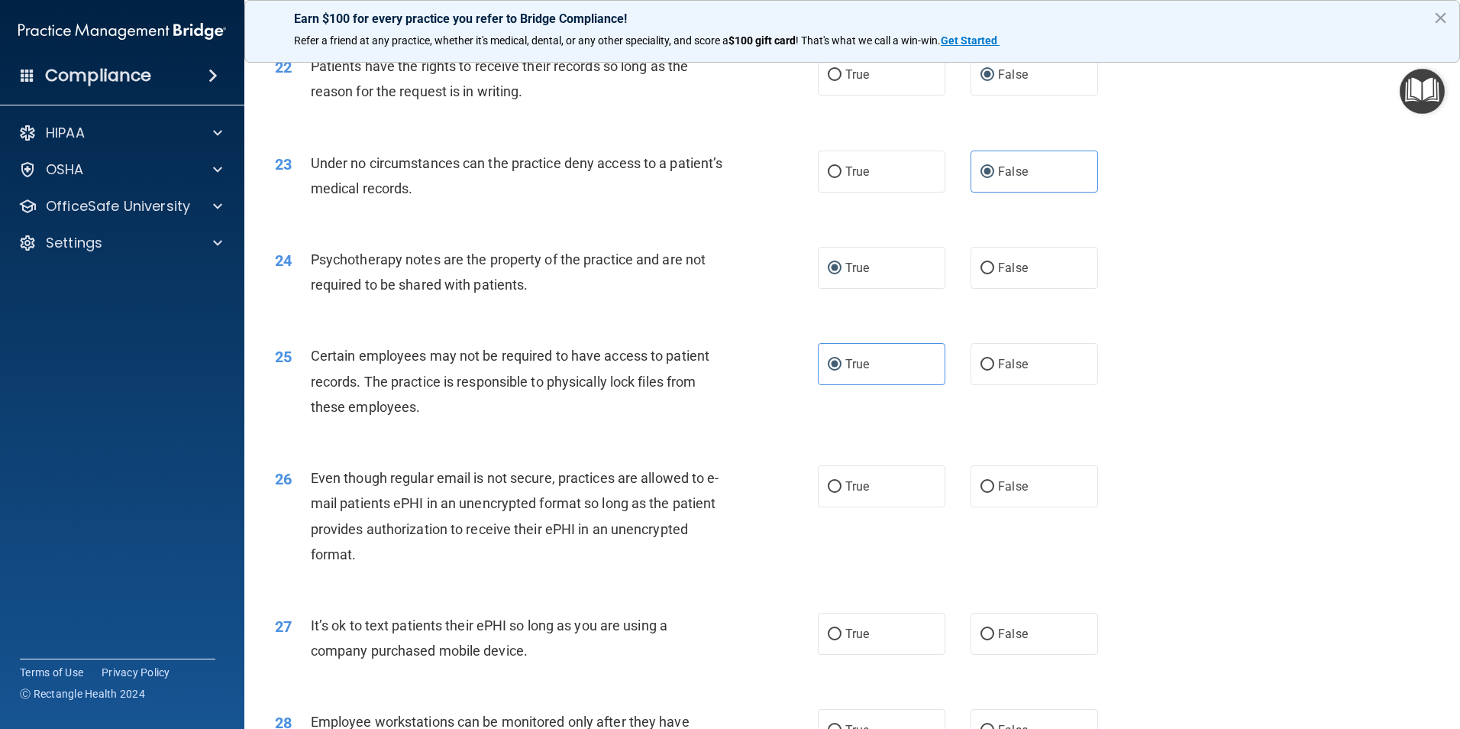
scroll to position [2647, 0]
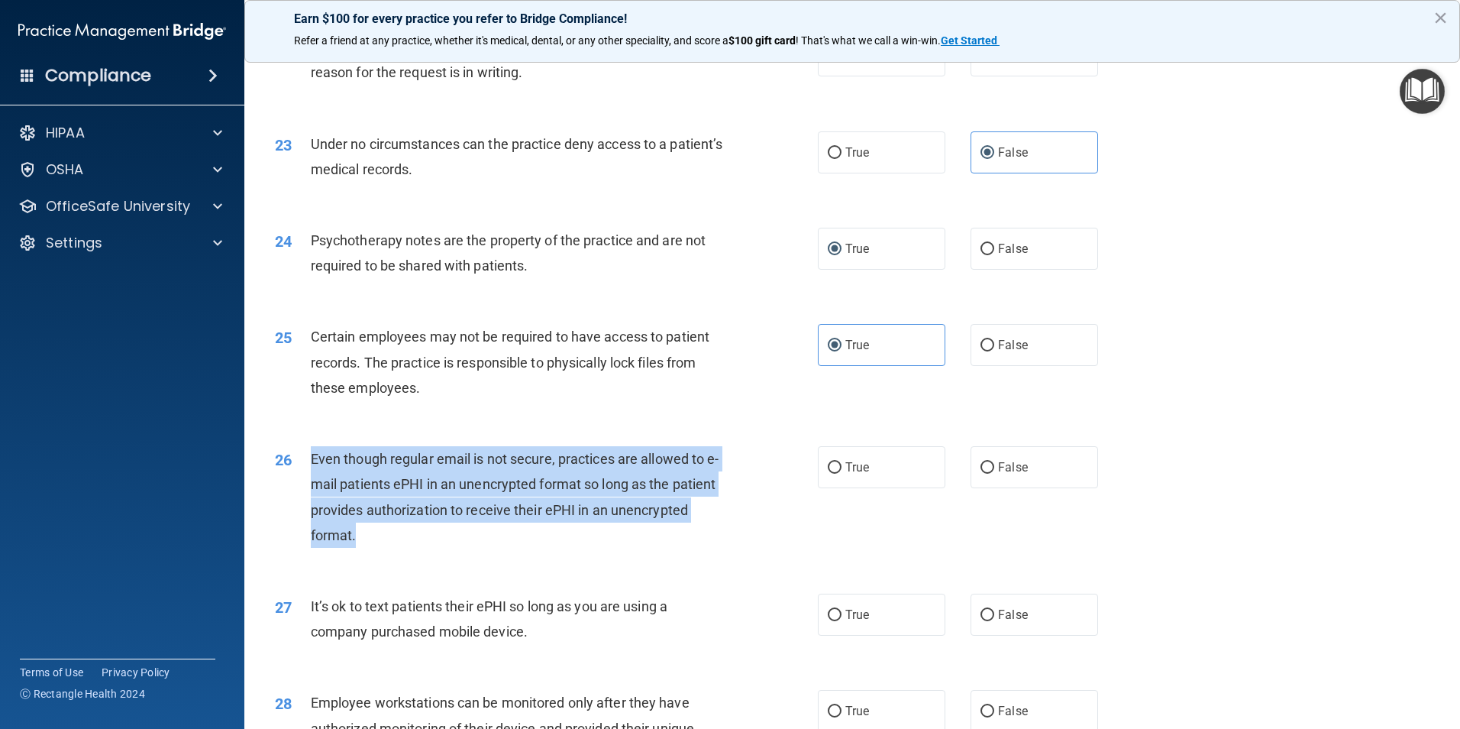
drag, startPoint x: 312, startPoint y: 482, endPoint x: 710, endPoint y: 557, distance: 404.9
click at [710, 548] on div "Even though regular email is not secure, practices are allowed to e-mail patien…" at bounding box center [523, 497] width 425 height 102
drag, startPoint x: 710, startPoint y: 557, endPoint x: 606, endPoint y: 523, distance: 109.9
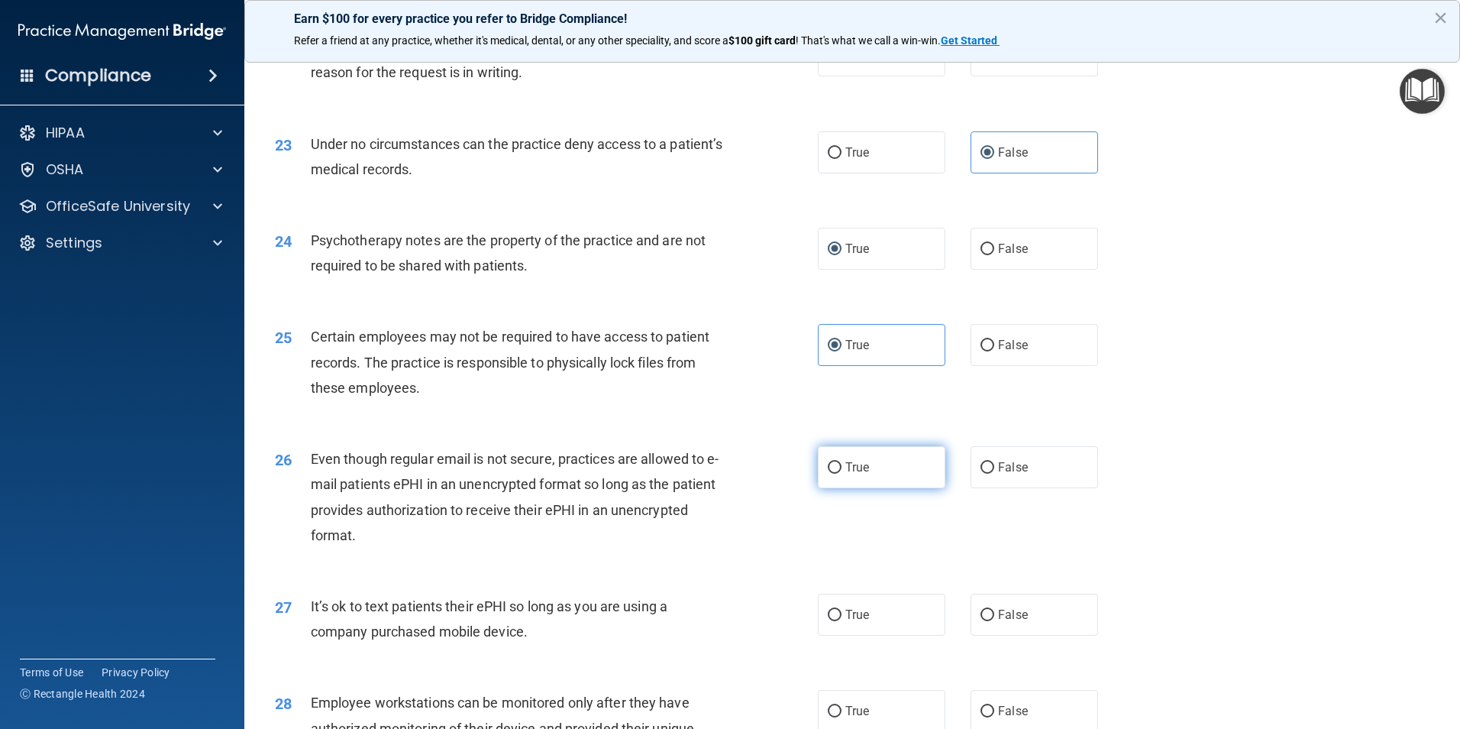
click at [846, 474] on span "True" at bounding box center [858, 467] width 24 height 15
click at [841, 474] on input "True" at bounding box center [835, 467] width 14 height 11
radio input "true"
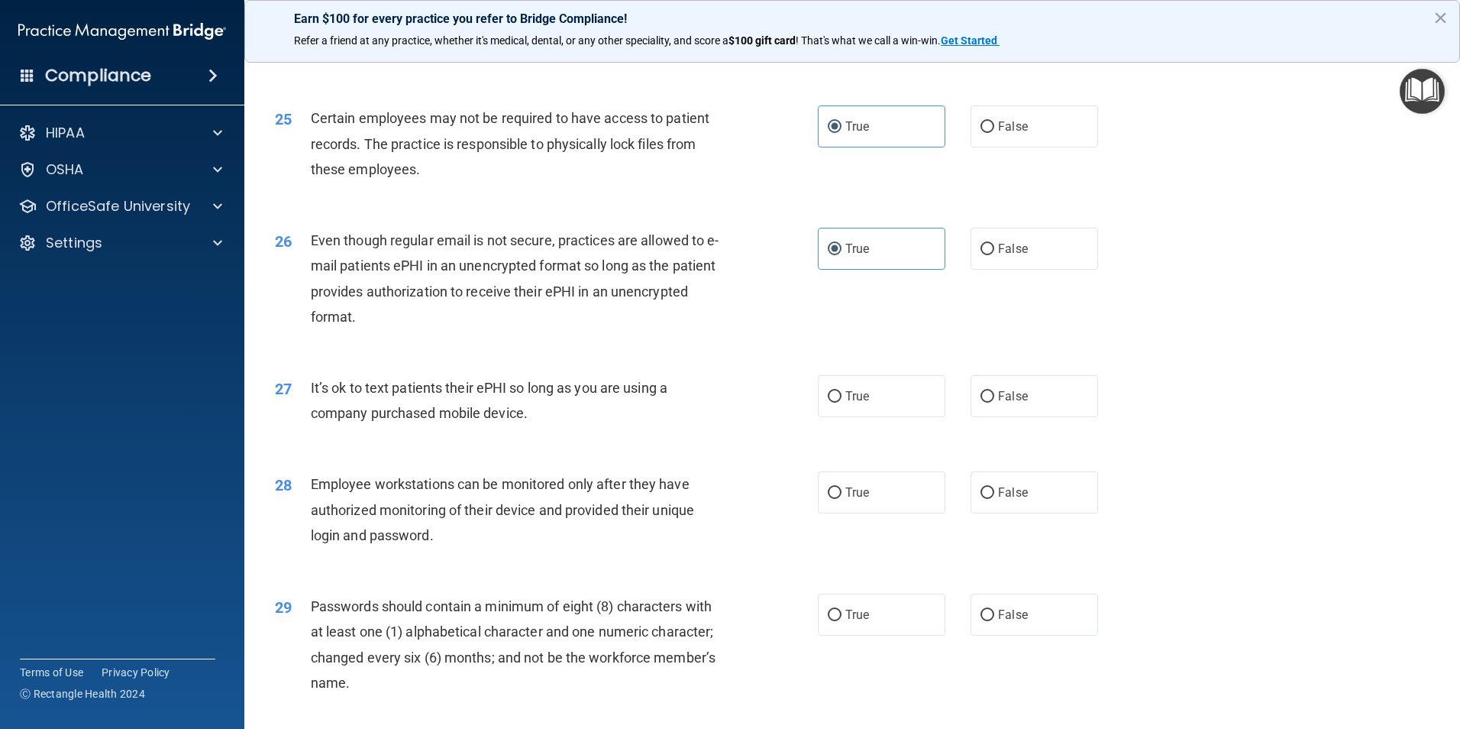
scroll to position [2877, 0]
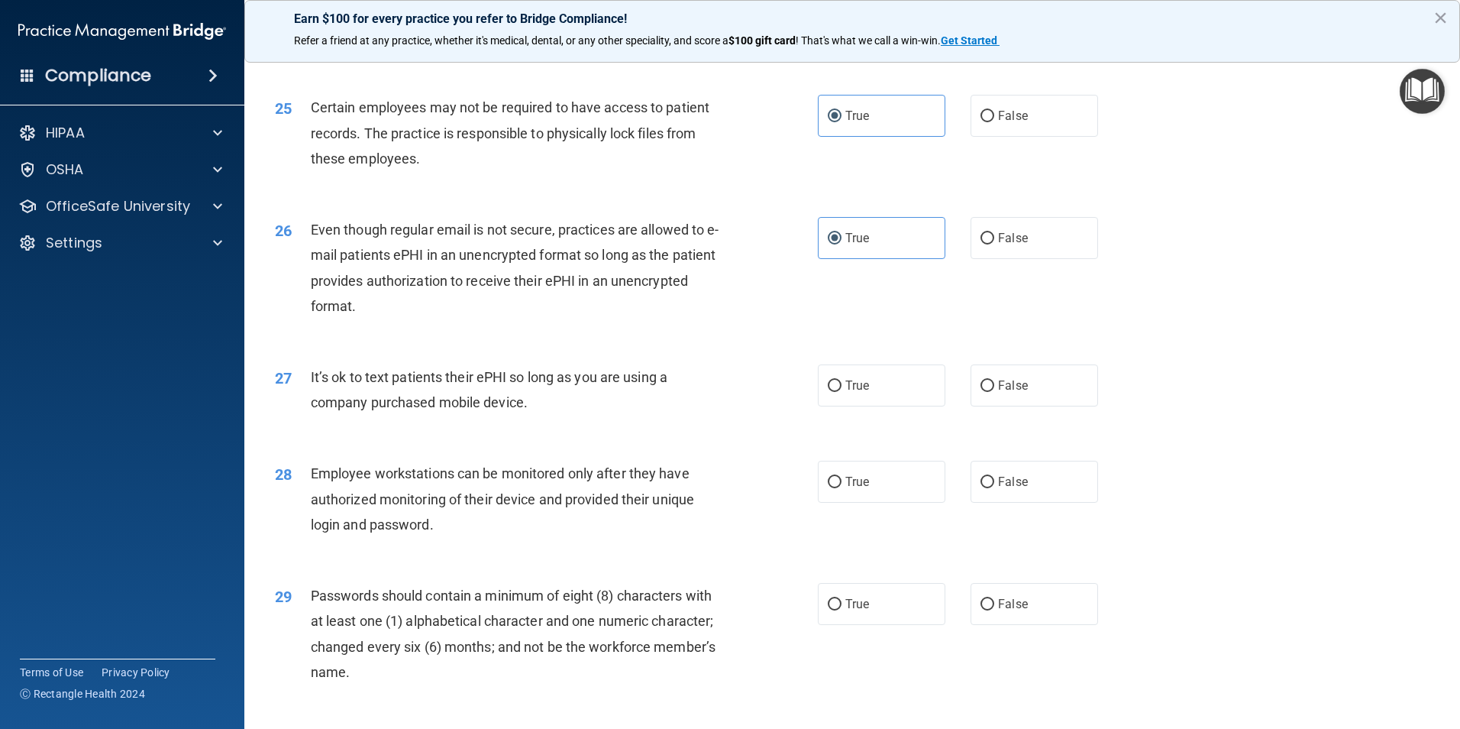
drag, startPoint x: 313, startPoint y: 404, endPoint x: 656, endPoint y: 427, distance: 343.7
click at [656, 415] on div "It’s ok to text patients their ePHI so long as you are using a company purchase…" at bounding box center [523, 389] width 425 height 50
click at [832, 392] on input "True" at bounding box center [835, 385] width 14 height 11
radio input "true"
click at [985, 392] on input "False" at bounding box center [988, 385] width 14 height 11
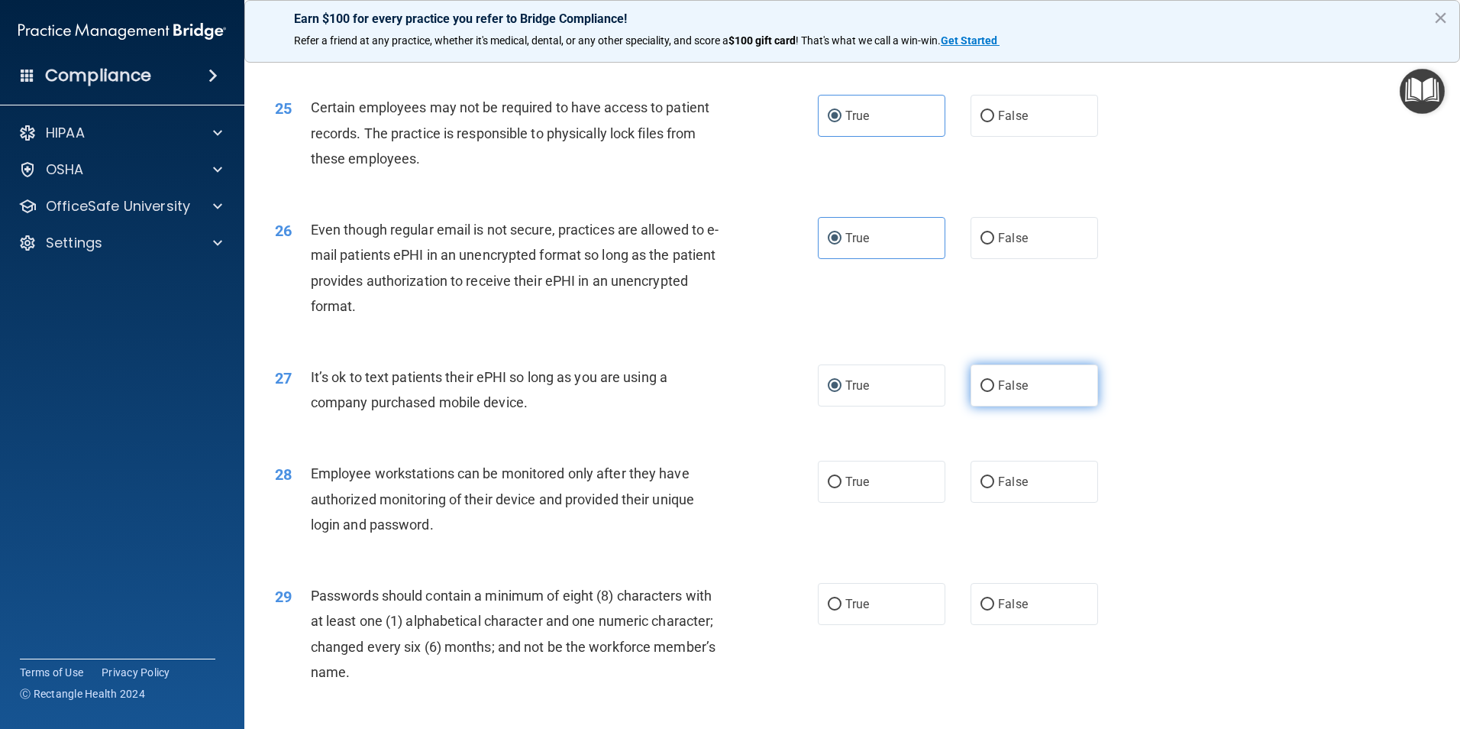
radio input "true"
radio input "false"
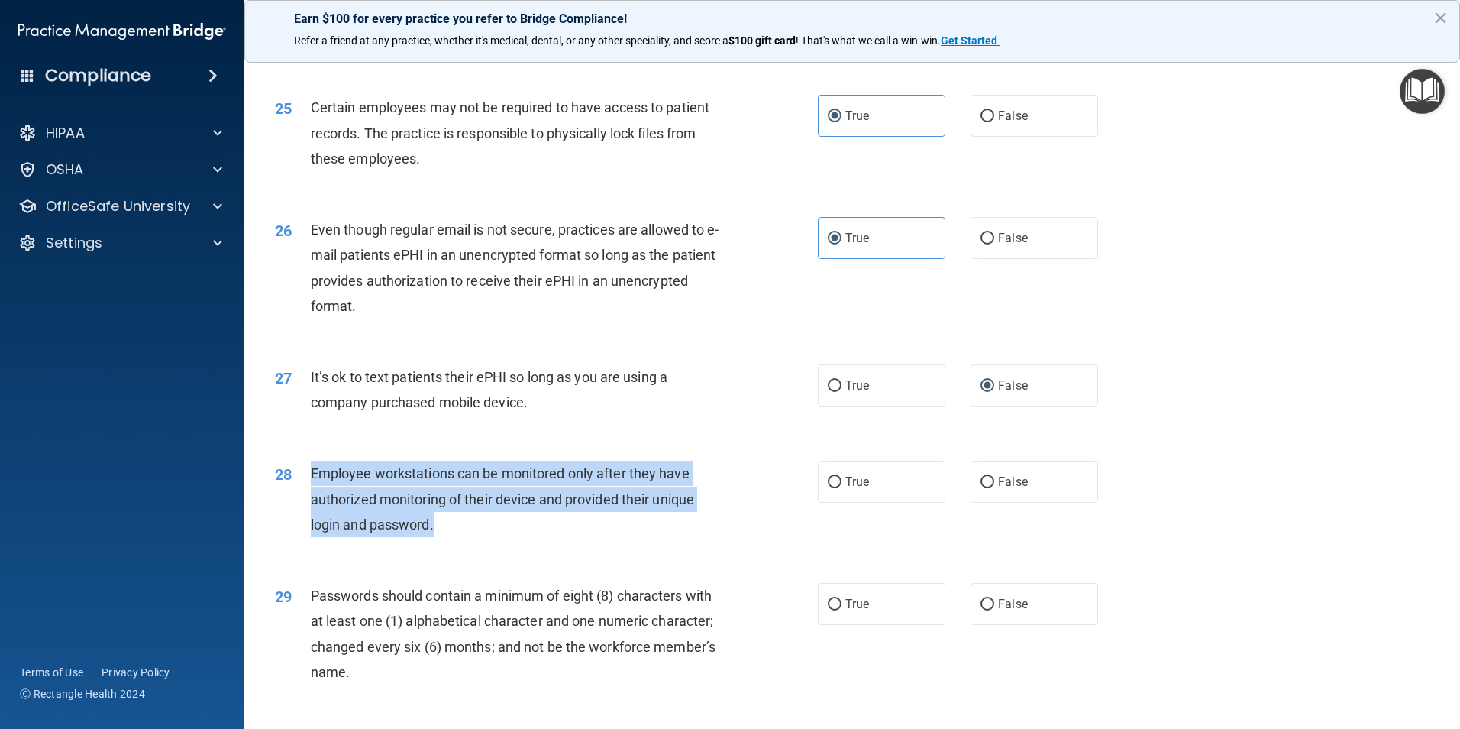
drag, startPoint x: 309, startPoint y: 498, endPoint x: 698, endPoint y: 542, distance: 391.3
click at [698, 542] on div "28 Employee workstations can be monitored only after they have authorized monit…" at bounding box center [546, 503] width 589 height 84
drag, startPoint x: 698, startPoint y: 542, endPoint x: 618, endPoint y: 519, distance: 83.6
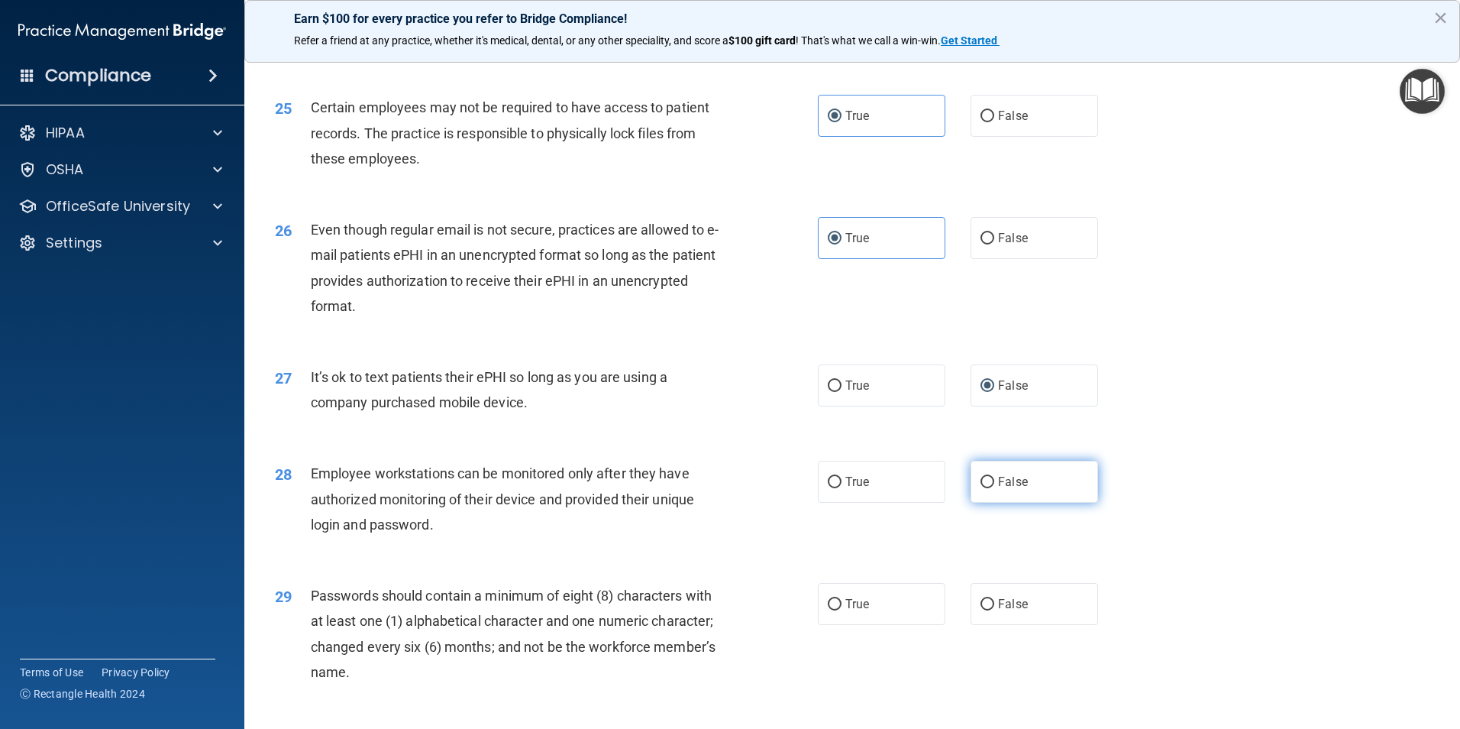
click at [1023, 500] on label "False" at bounding box center [1035, 482] width 128 height 42
click at [995, 488] on input "False" at bounding box center [988, 482] width 14 height 11
radio input "true"
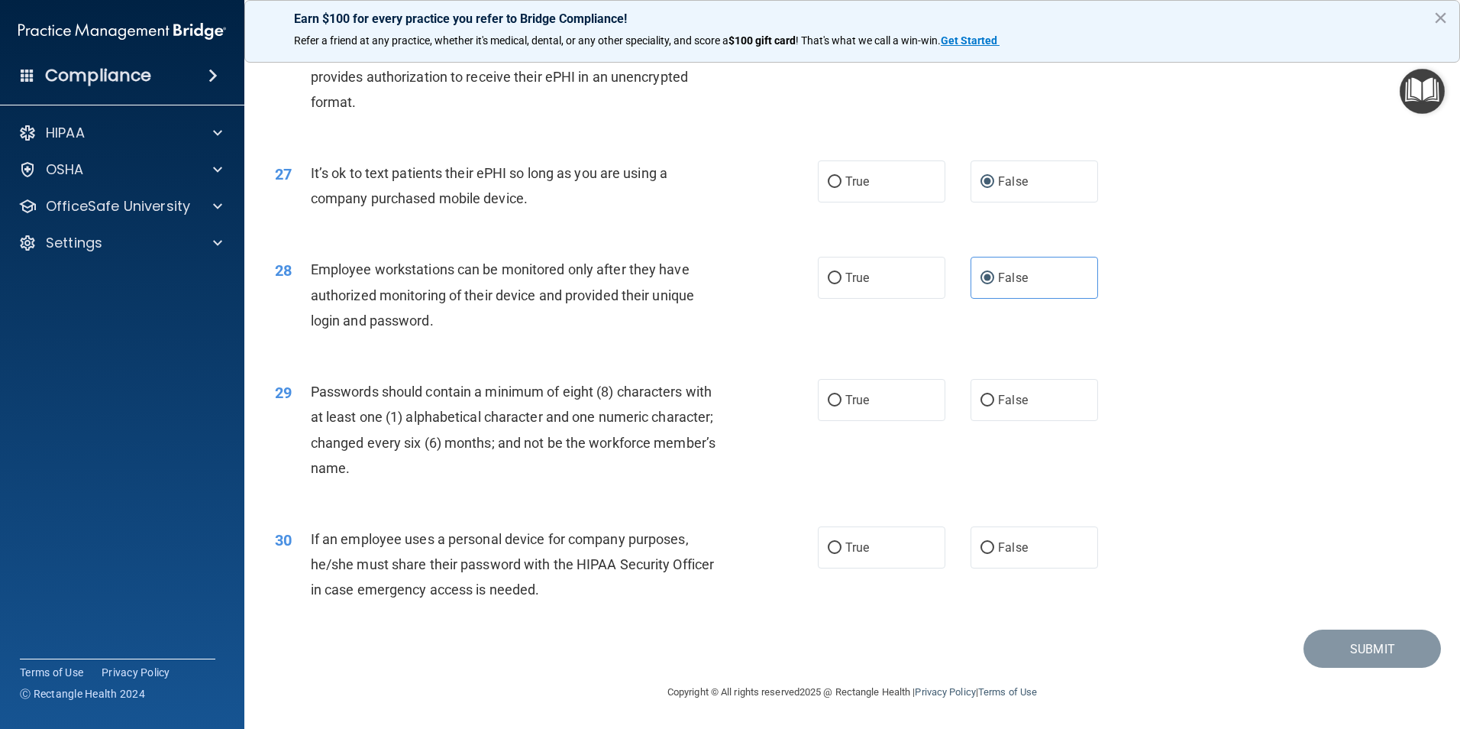
scroll to position [3106, 0]
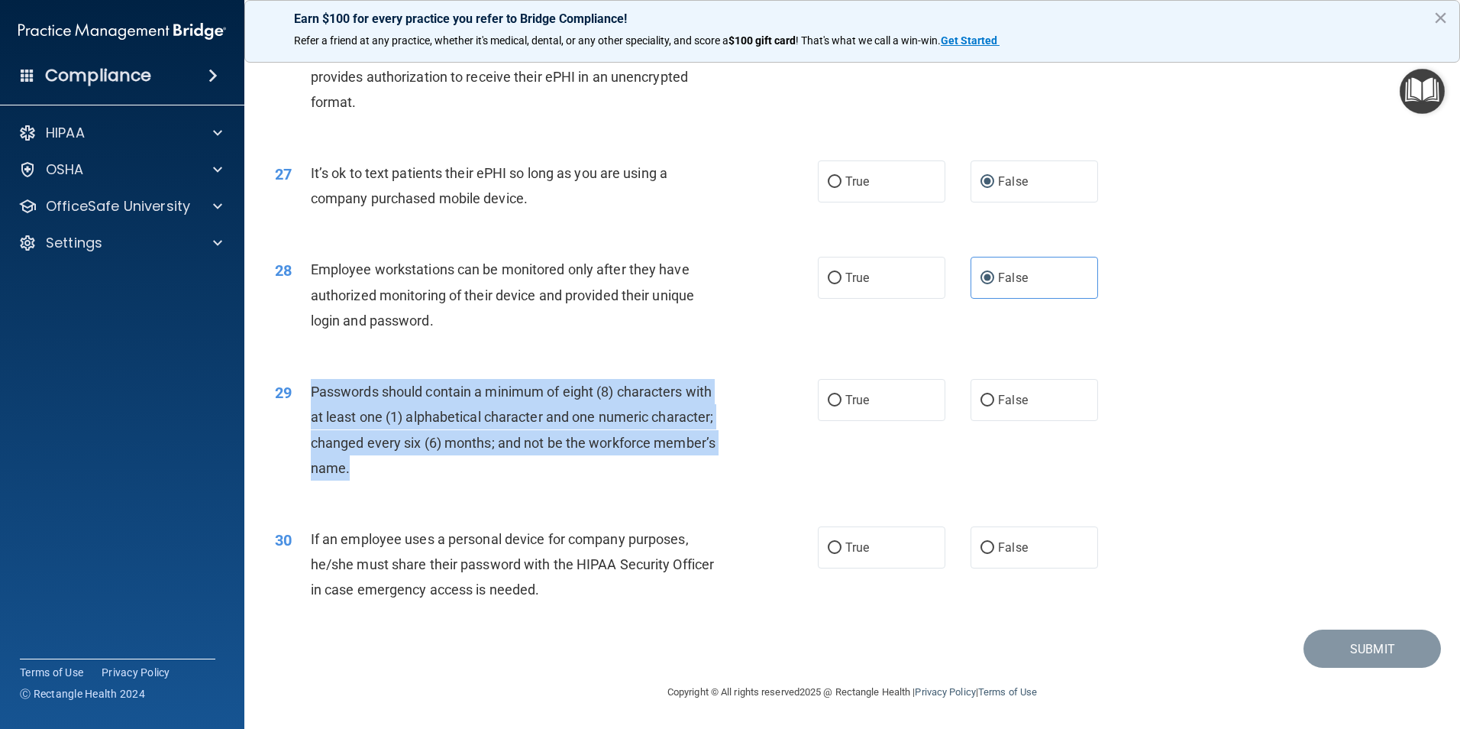
drag, startPoint x: 311, startPoint y: 392, endPoint x: 735, endPoint y: 459, distance: 429.2
click at [735, 459] on div "29 Passwords should contain a minimum of eight (8) characters with at least one…" at bounding box center [546, 433] width 589 height 109
drag, startPoint x: 735, startPoint y: 459, endPoint x: 705, endPoint y: 441, distance: 34.6
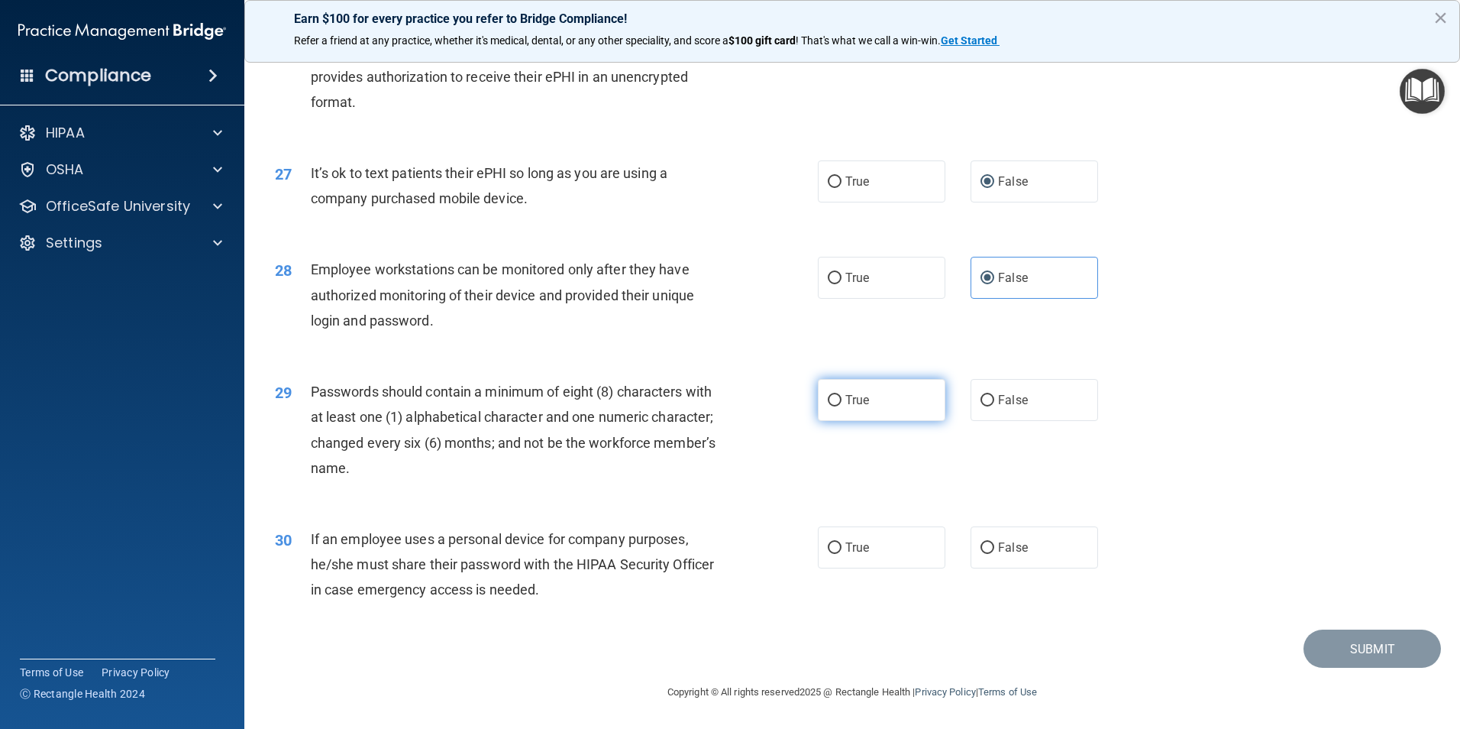
click at [839, 406] on label "True" at bounding box center [882, 400] width 128 height 42
click at [839, 406] on input "True" at bounding box center [835, 400] width 14 height 11
radio input "true"
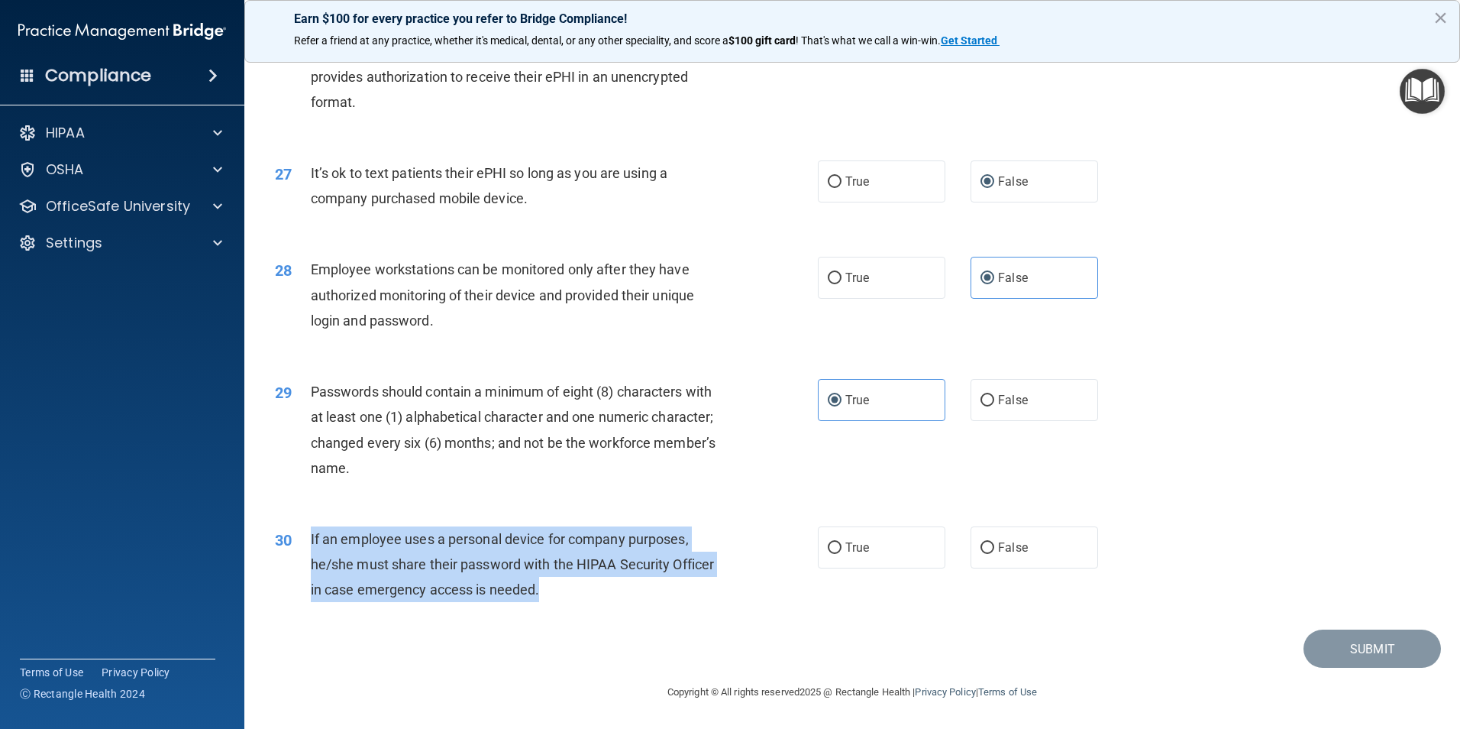
drag, startPoint x: 310, startPoint y: 539, endPoint x: 721, endPoint y: 583, distance: 413.2
click at [721, 583] on div "If an employee uses a personal device for company purposes, he/she must share t…" at bounding box center [523, 564] width 425 height 76
drag, startPoint x: 721, startPoint y: 583, endPoint x: 668, endPoint y: 568, distance: 54.9
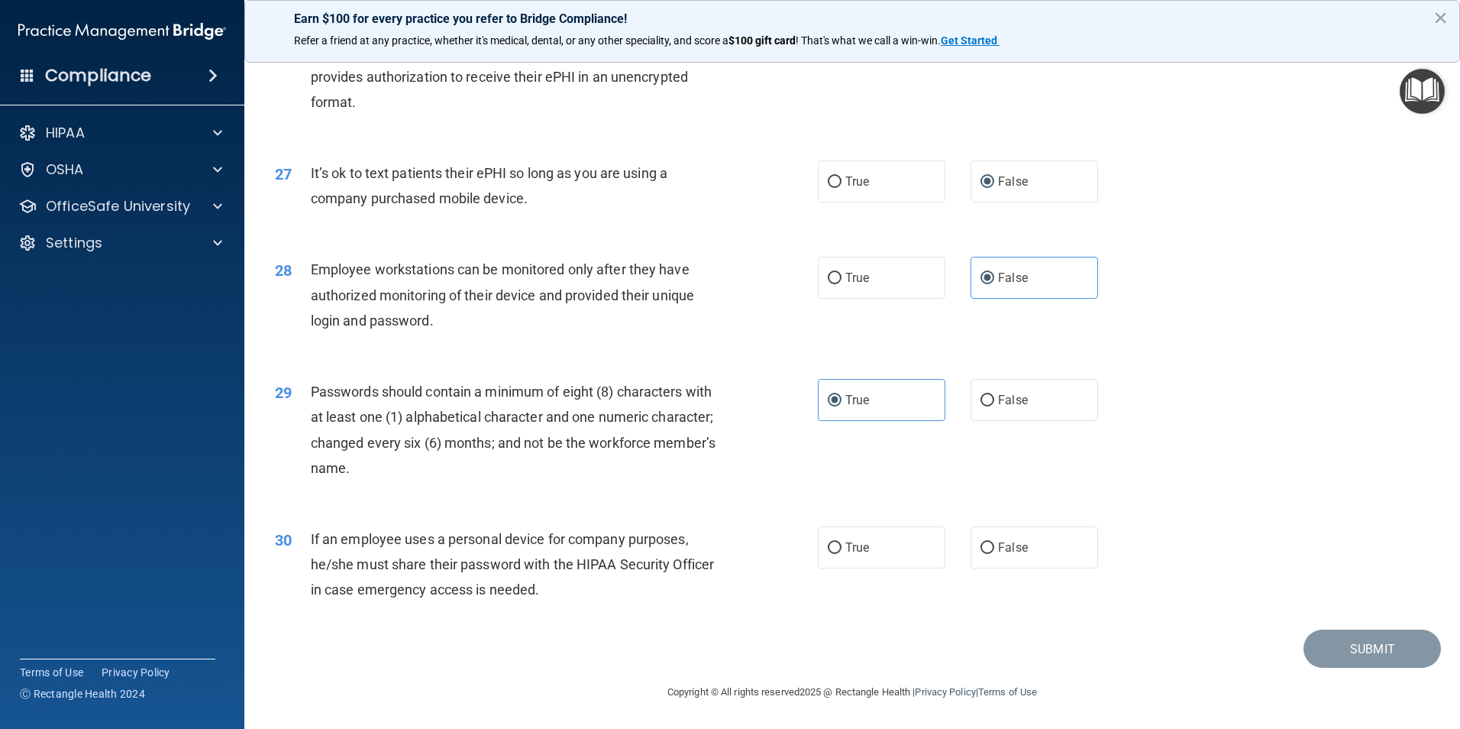
click at [956, 548] on div "True False" at bounding box center [971, 547] width 306 height 42
click at [981, 546] on input "False" at bounding box center [988, 547] width 14 height 11
radio input "true"
click at [1373, 646] on button "Submit" at bounding box center [1372, 648] width 137 height 39
